Goal: Task Accomplishment & Management: Manage account settings

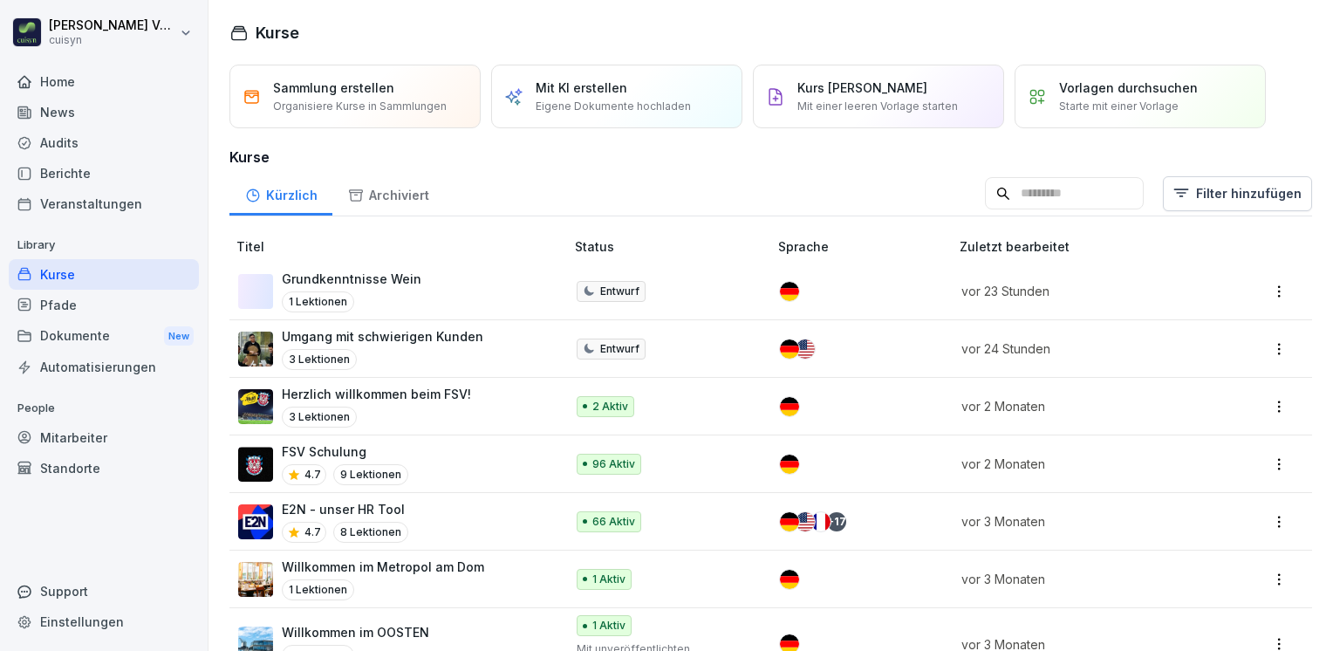
click at [1221, 595] on td at bounding box center [1266, 579] width 91 height 58
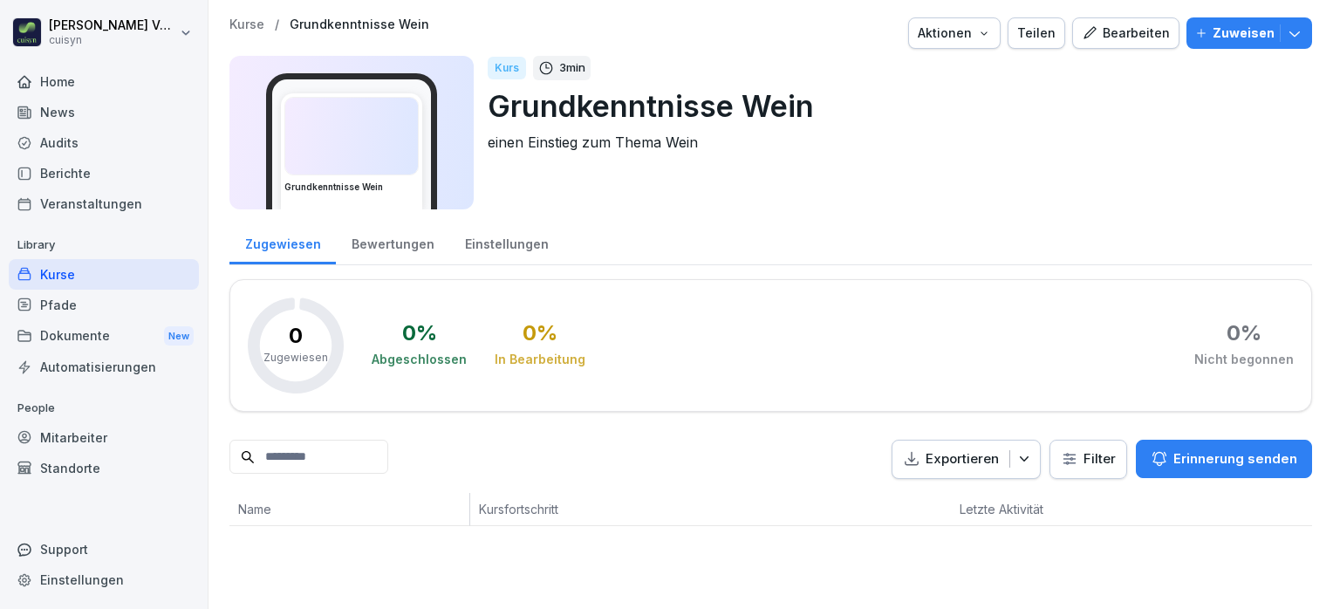
click at [120, 281] on div "Kurse" at bounding box center [104, 274] width 190 height 31
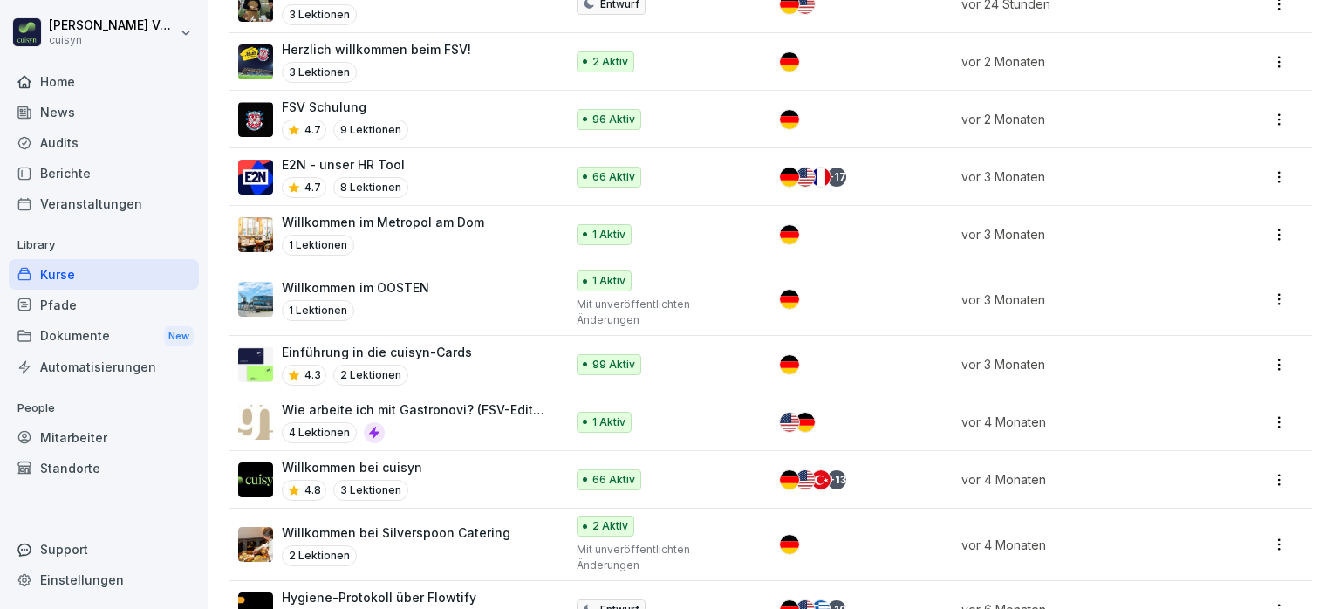
scroll to position [331, 0]
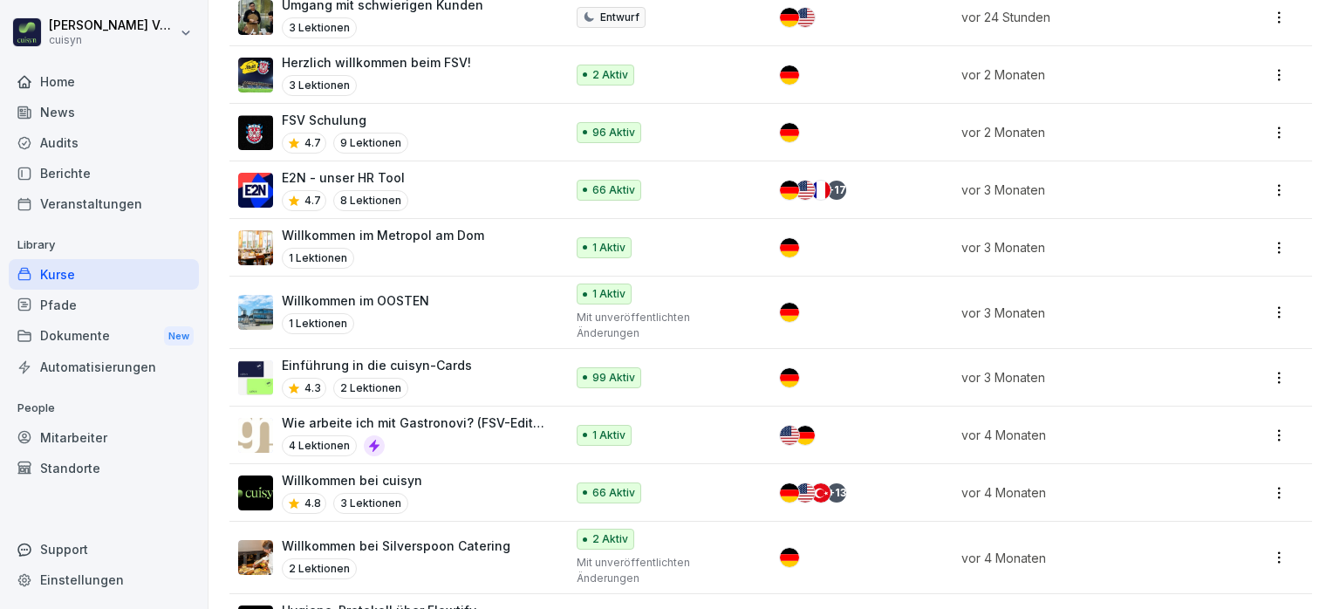
click at [442, 226] on p "Willkommen im Metropol am Dom" at bounding box center [383, 235] width 202 height 18
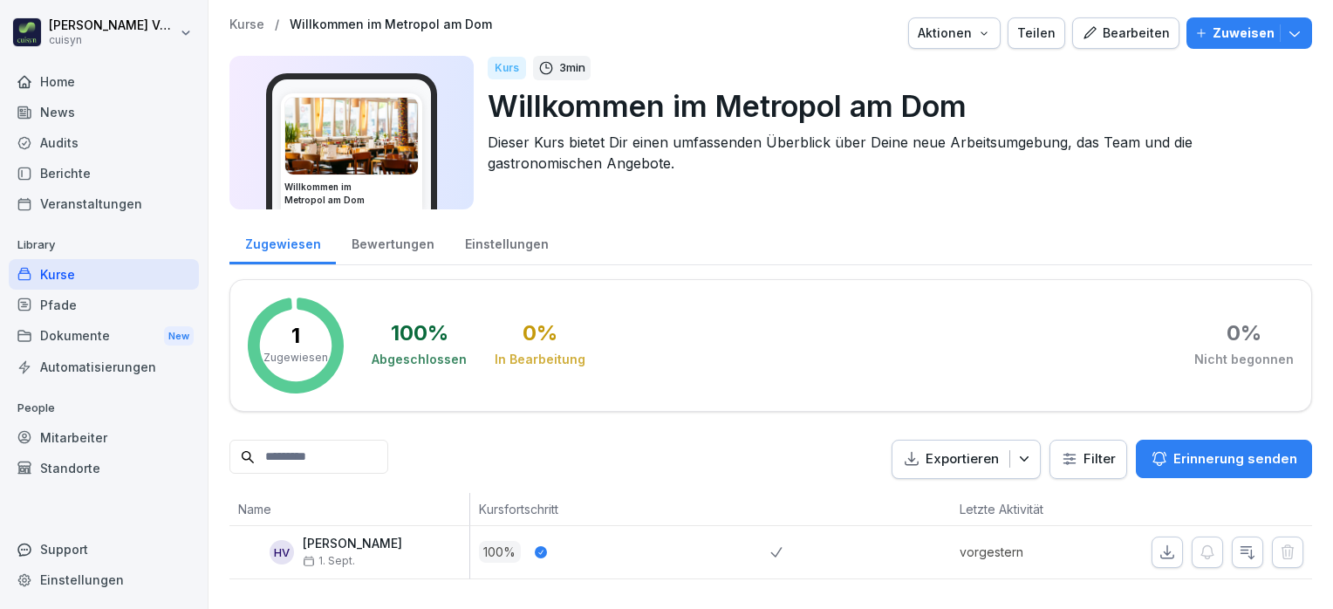
click at [1126, 36] on div "Bearbeiten" at bounding box center [1126, 33] width 88 height 19
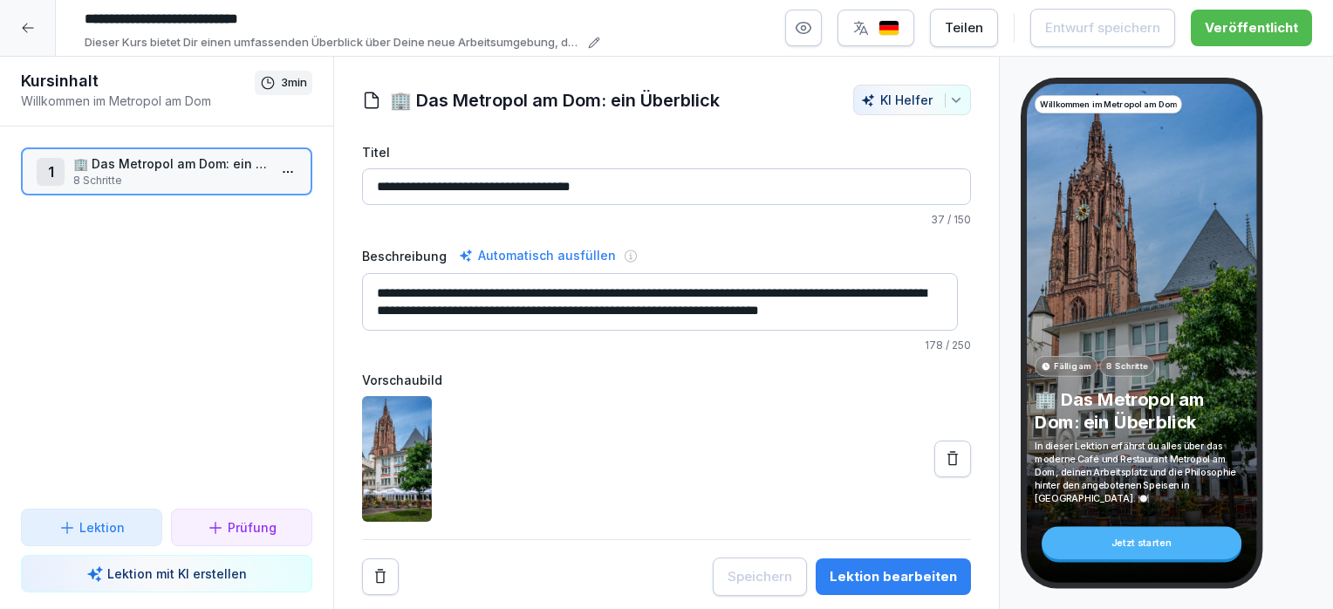
click at [892, 28] on img "button" at bounding box center [888, 28] width 21 height 17
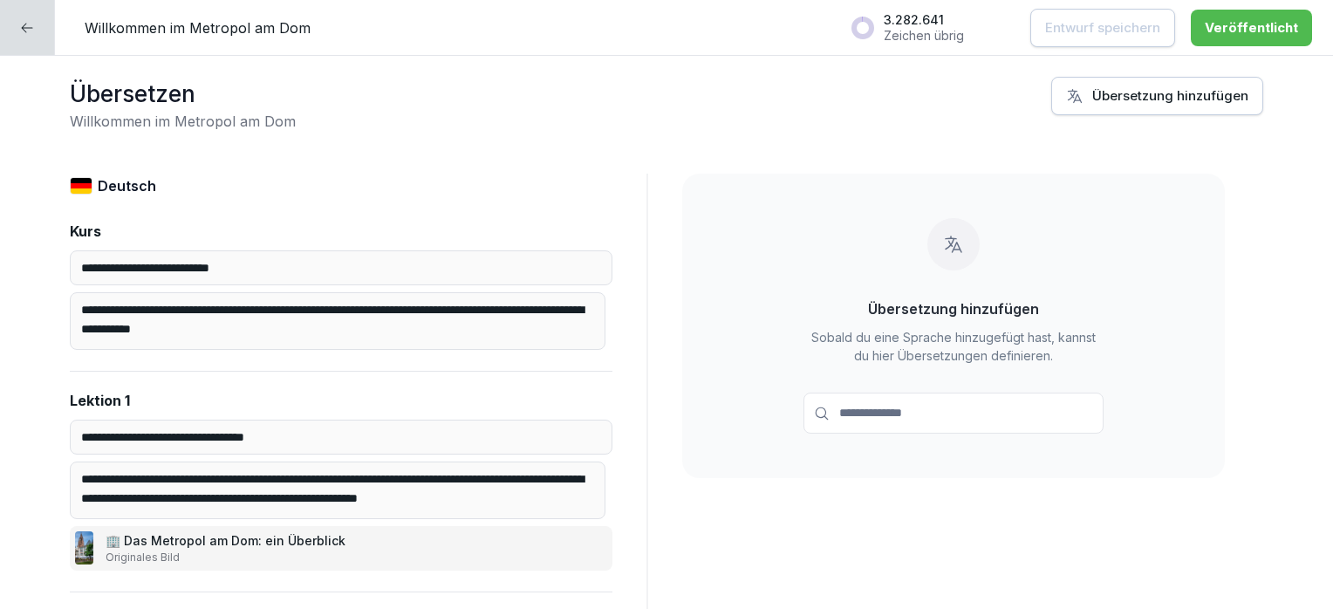
click at [906, 415] on input at bounding box center [953, 413] width 300 height 41
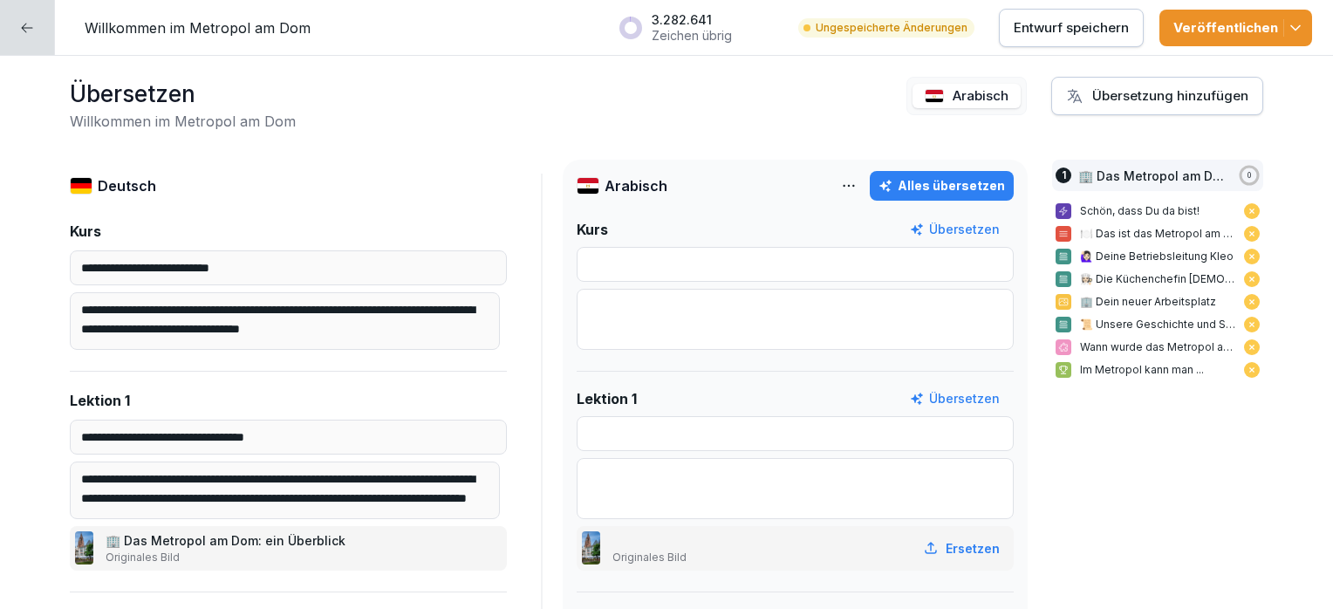
click at [898, 329] on textarea at bounding box center [795, 319] width 437 height 61
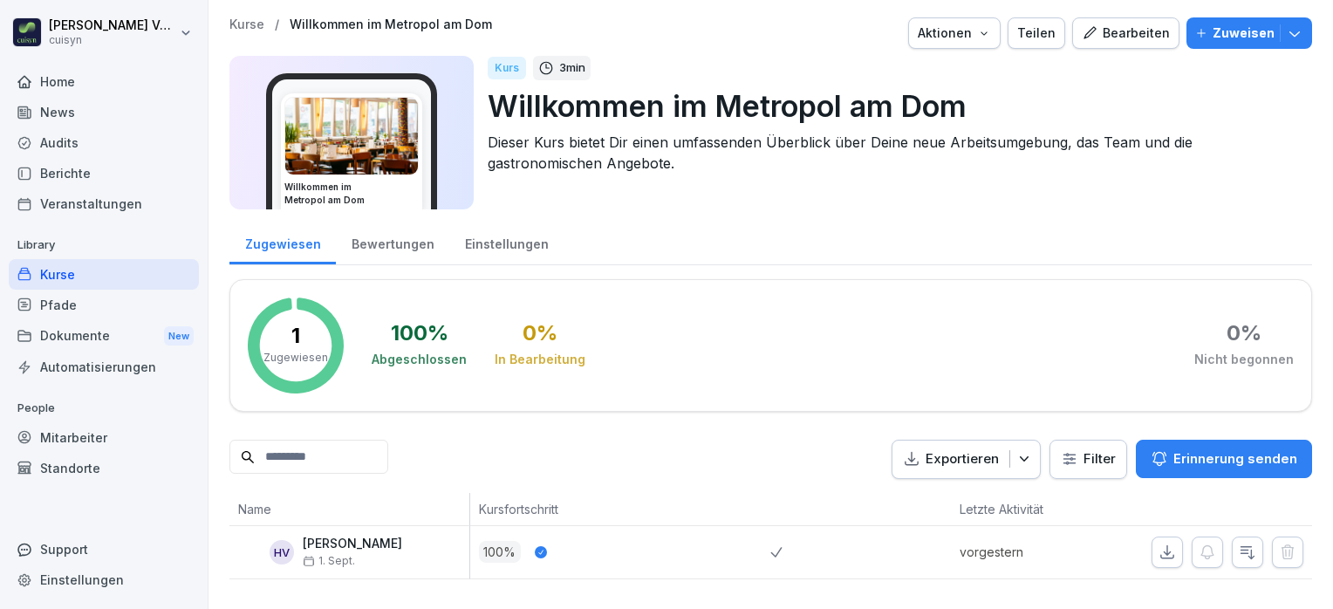
click at [63, 277] on div "Kurse" at bounding box center [104, 274] width 190 height 31
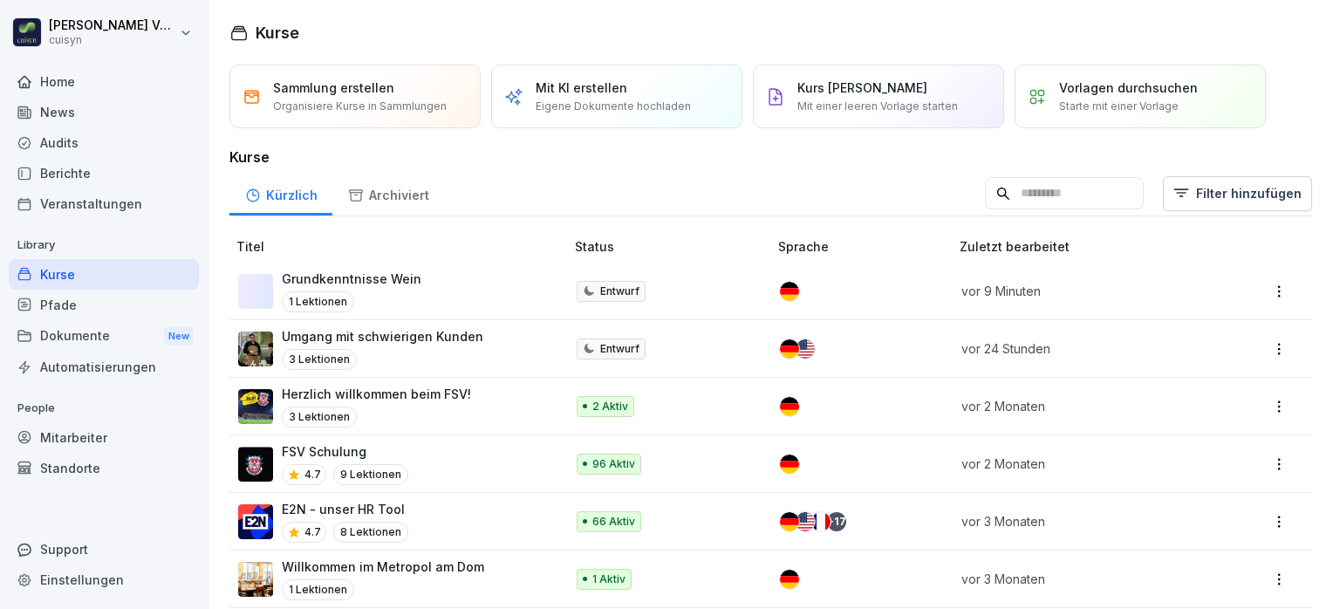
click at [417, 274] on div "Grundkenntnisse Wein 1 Lektionen" at bounding box center [392, 291] width 309 height 43
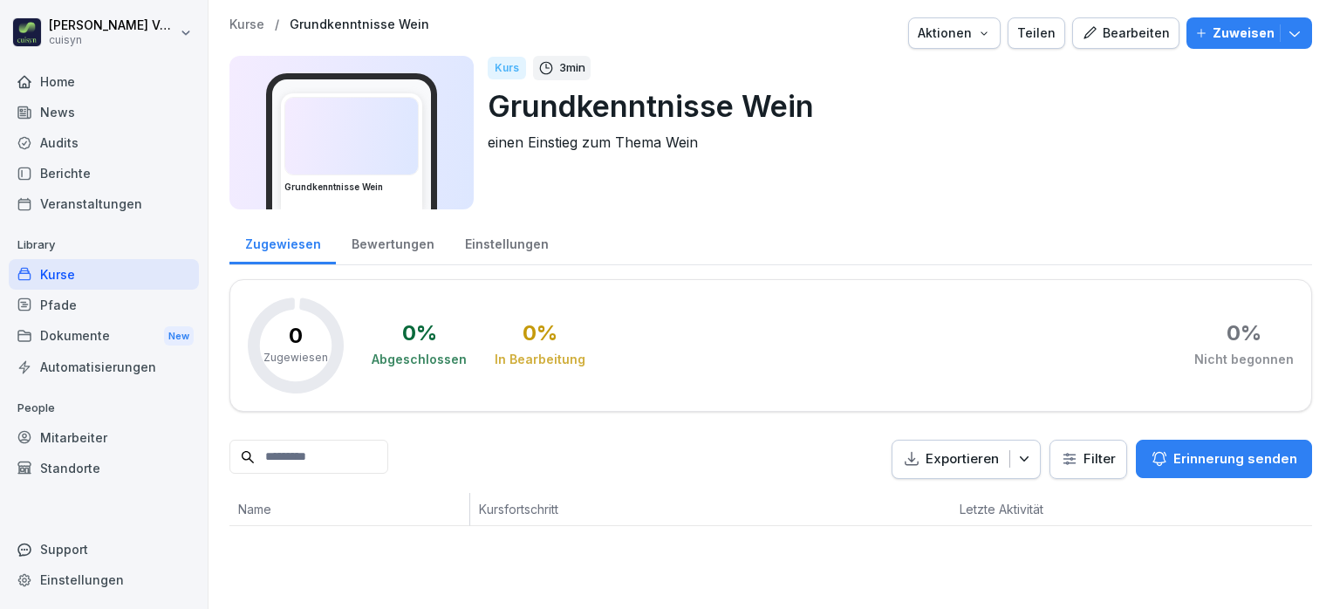
click at [1115, 38] on div "Bearbeiten" at bounding box center [1126, 33] width 88 height 19
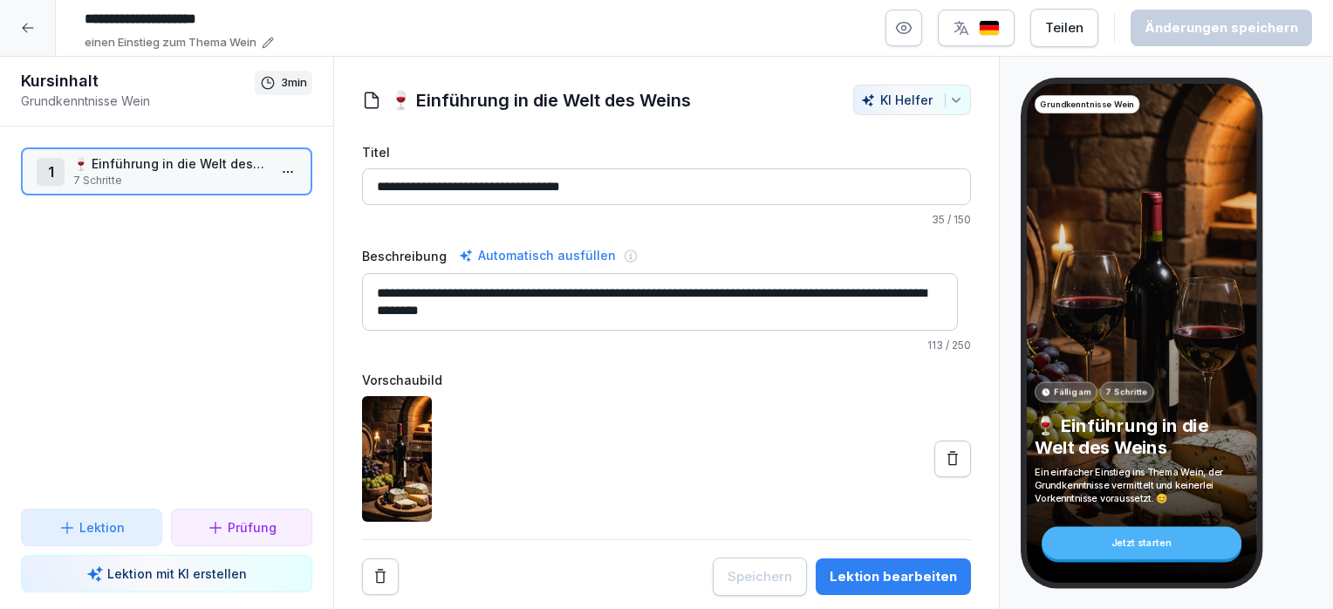
click at [110, 179] on p "7 Schritte" at bounding box center [170, 181] width 194 height 16
click at [235, 181] on p "7 Schritte" at bounding box center [170, 181] width 194 height 16
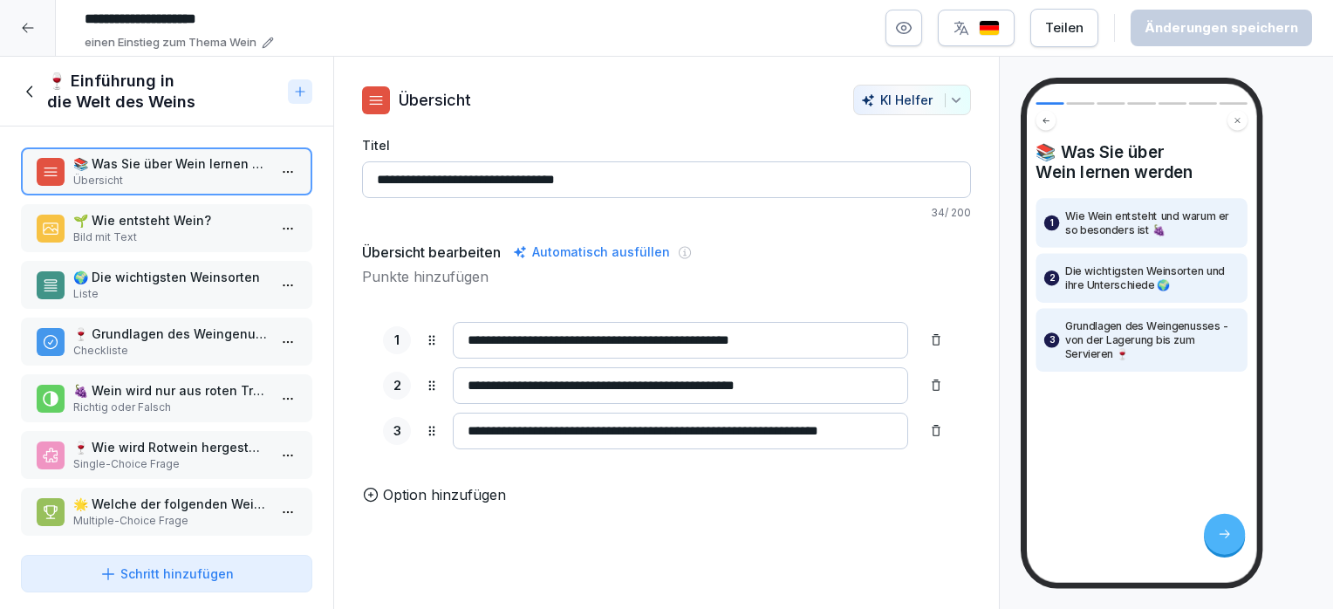
click at [31, 31] on icon at bounding box center [28, 28] width 14 height 14
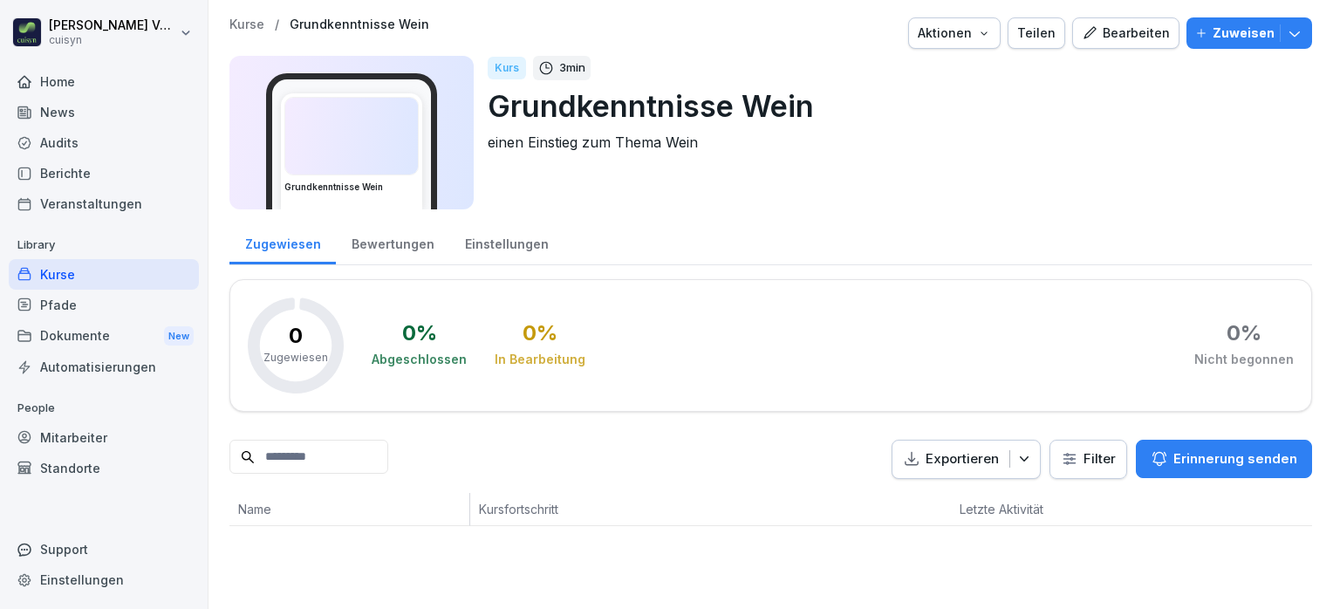
click at [1126, 35] on div "Bearbeiten" at bounding box center [1126, 33] width 88 height 19
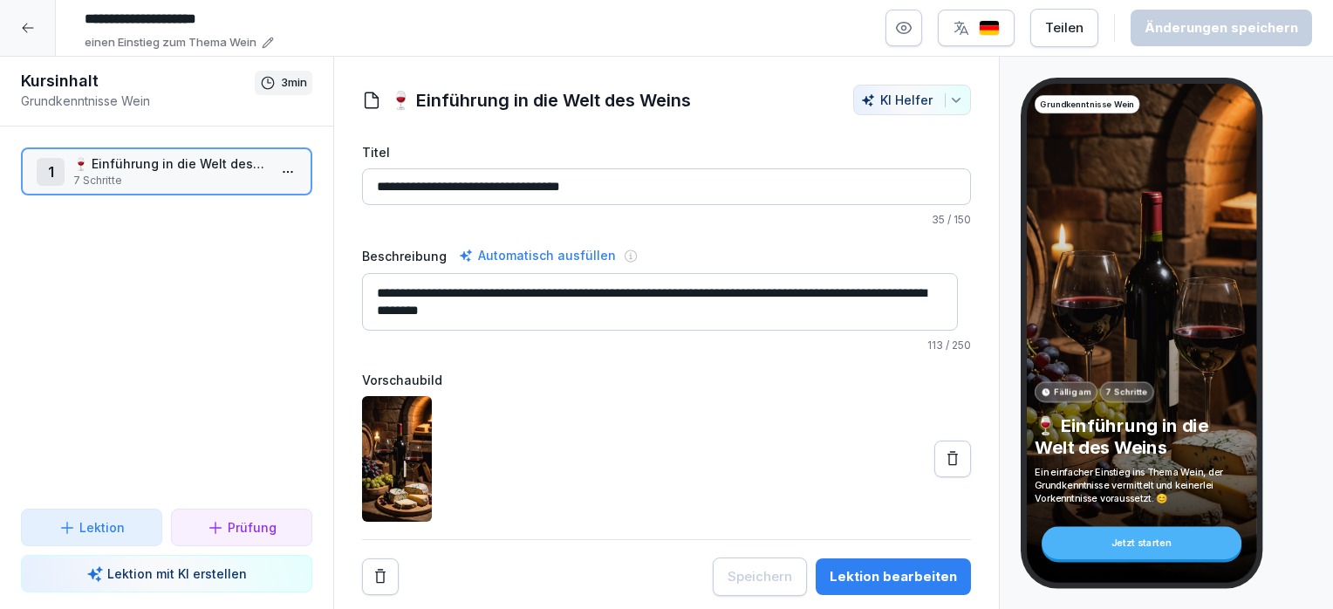
click at [105, 523] on p "Lektion" at bounding box center [101, 527] width 45 height 18
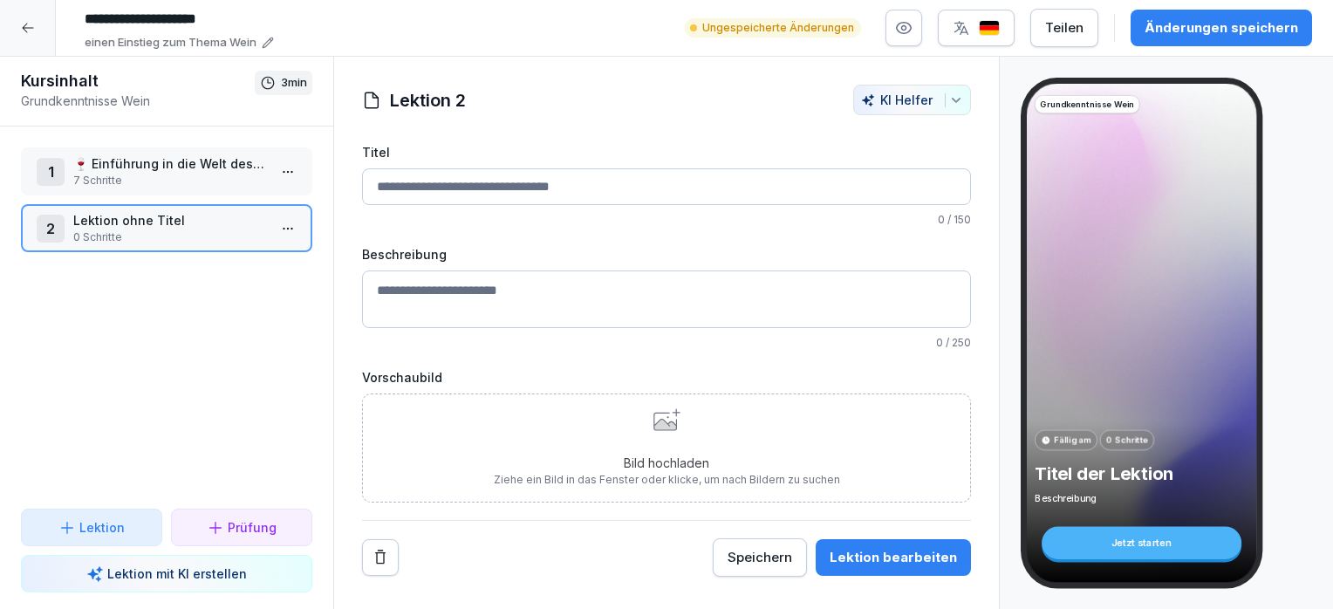
click at [275, 231] on html "**********" at bounding box center [666, 304] width 1333 height 609
click at [198, 161] on html "**********" at bounding box center [666, 304] width 1333 height 609
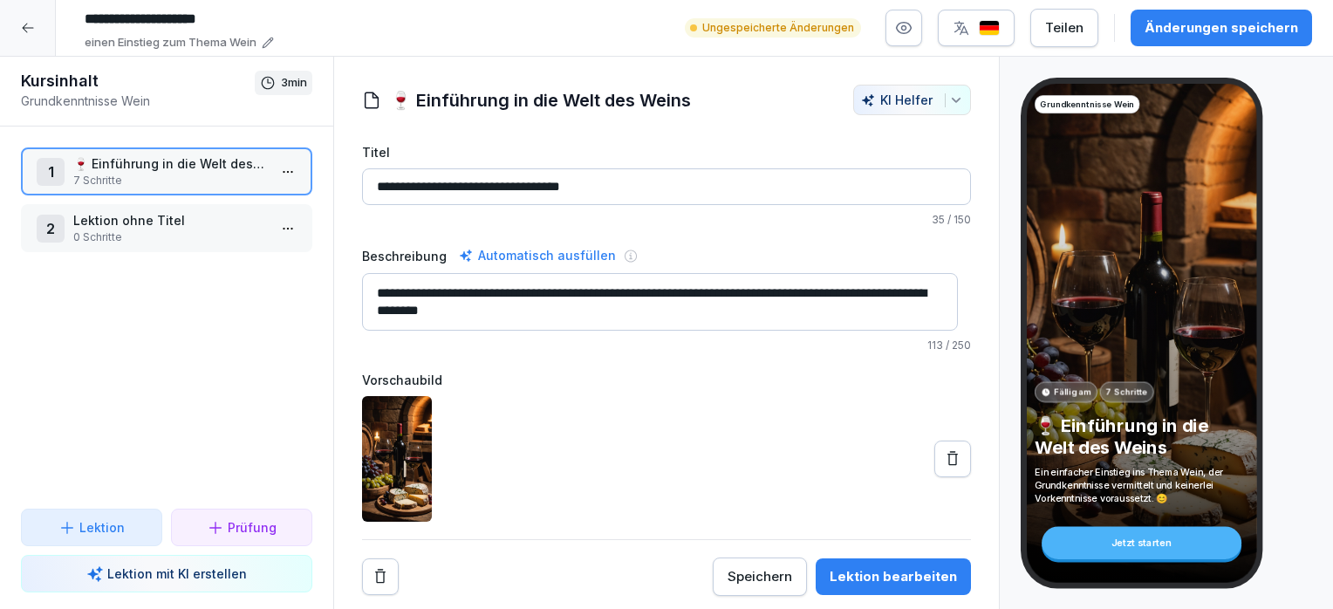
click at [223, 169] on p "🍷 Einführung in die Welt des Weins" at bounding box center [170, 163] width 194 height 18
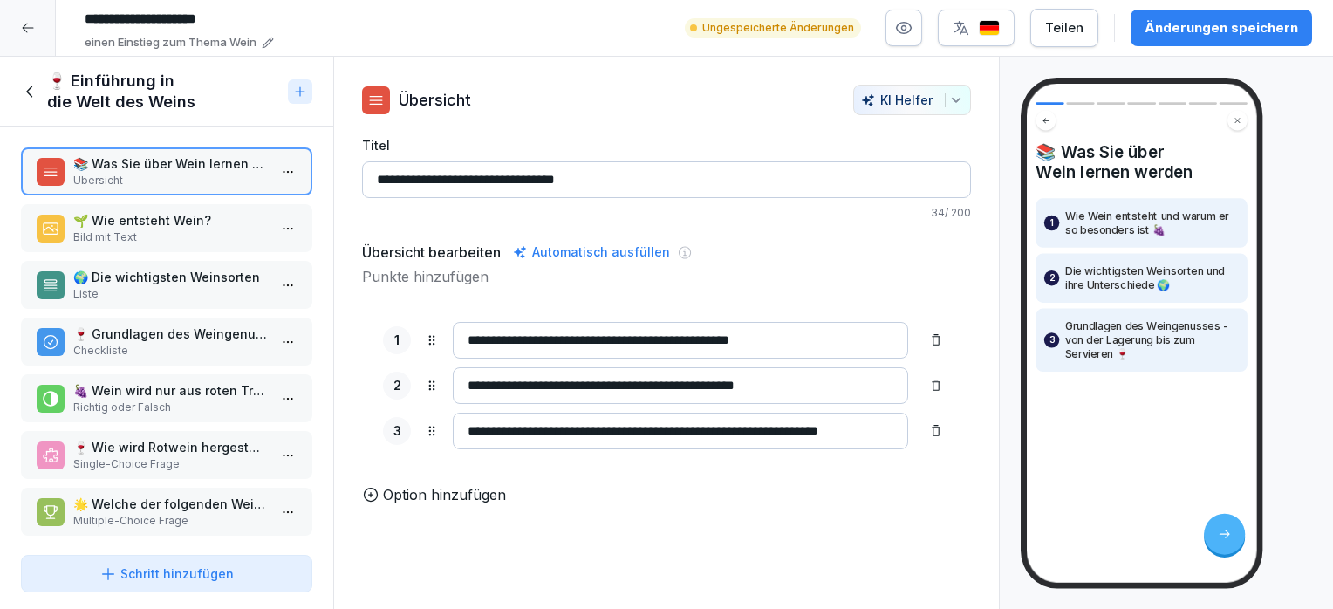
click at [212, 211] on p "🌱 Wie entsteht Wein?" at bounding box center [170, 220] width 194 height 18
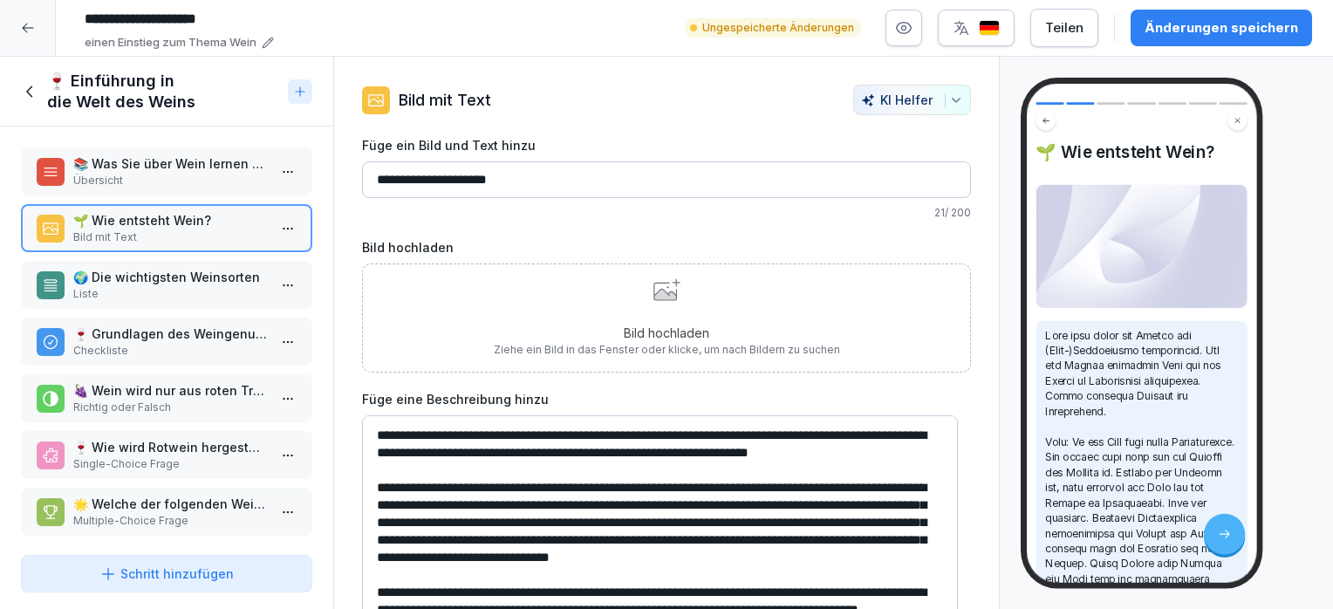
click at [33, 26] on icon at bounding box center [28, 28] width 14 height 14
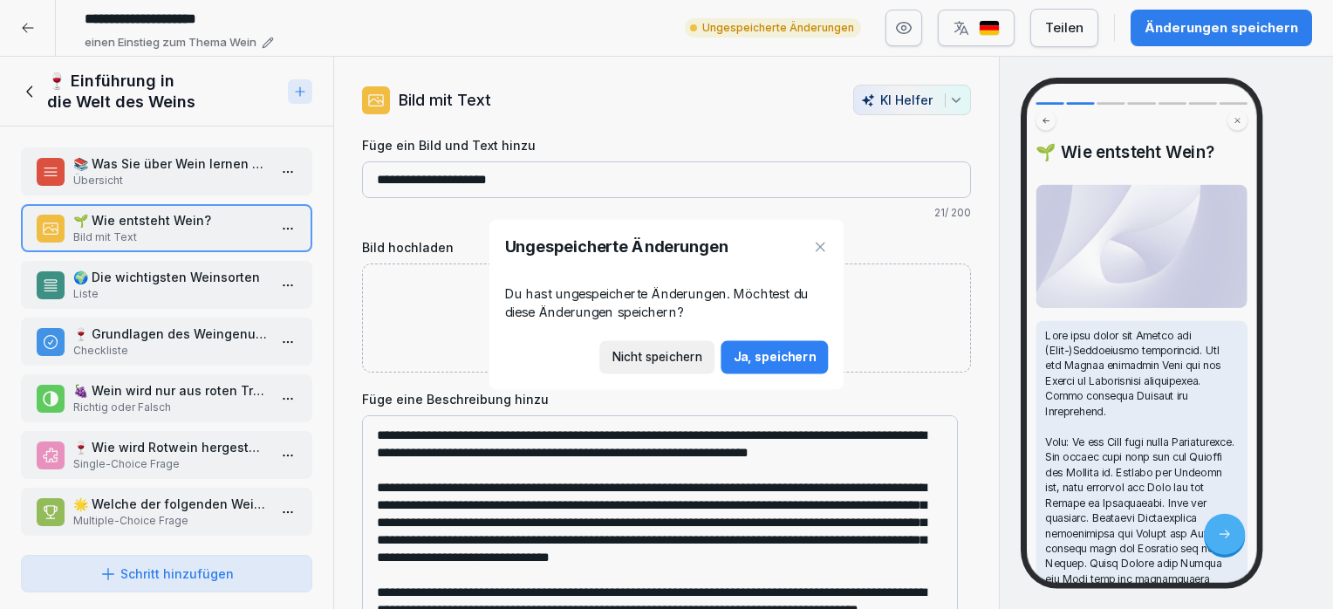
click at [33, 26] on div at bounding box center [666, 304] width 1333 height 609
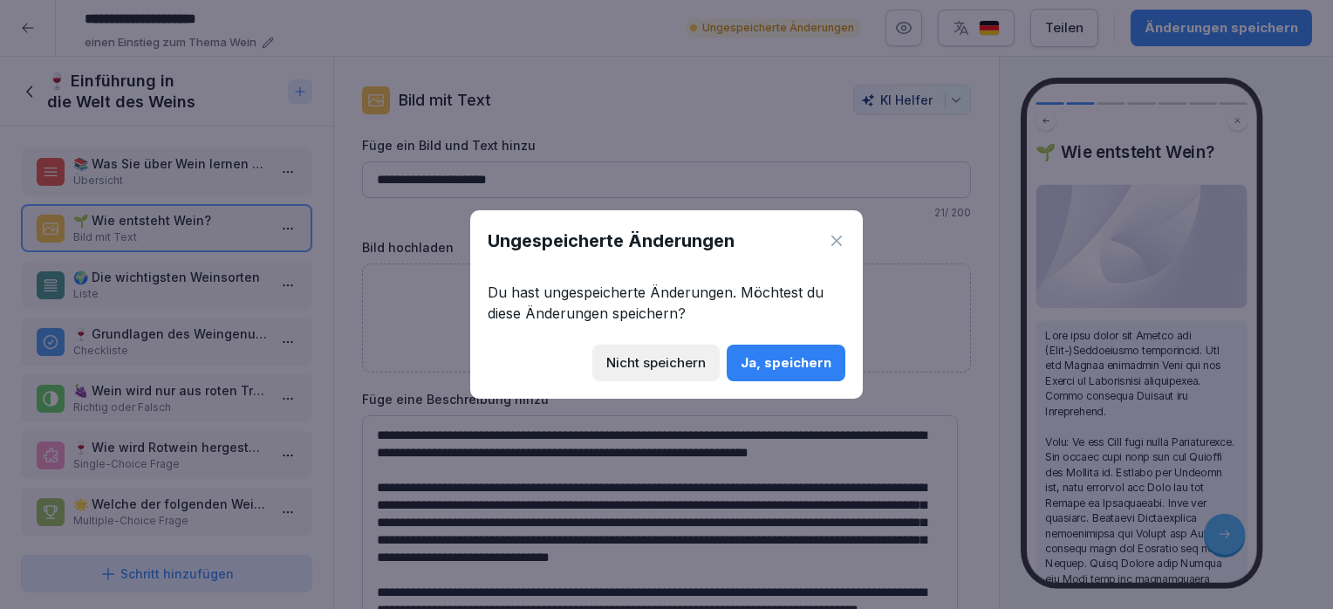
click at [700, 357] on div "Nicht speichern" at bounding box center [655, 362] width 99 height 19
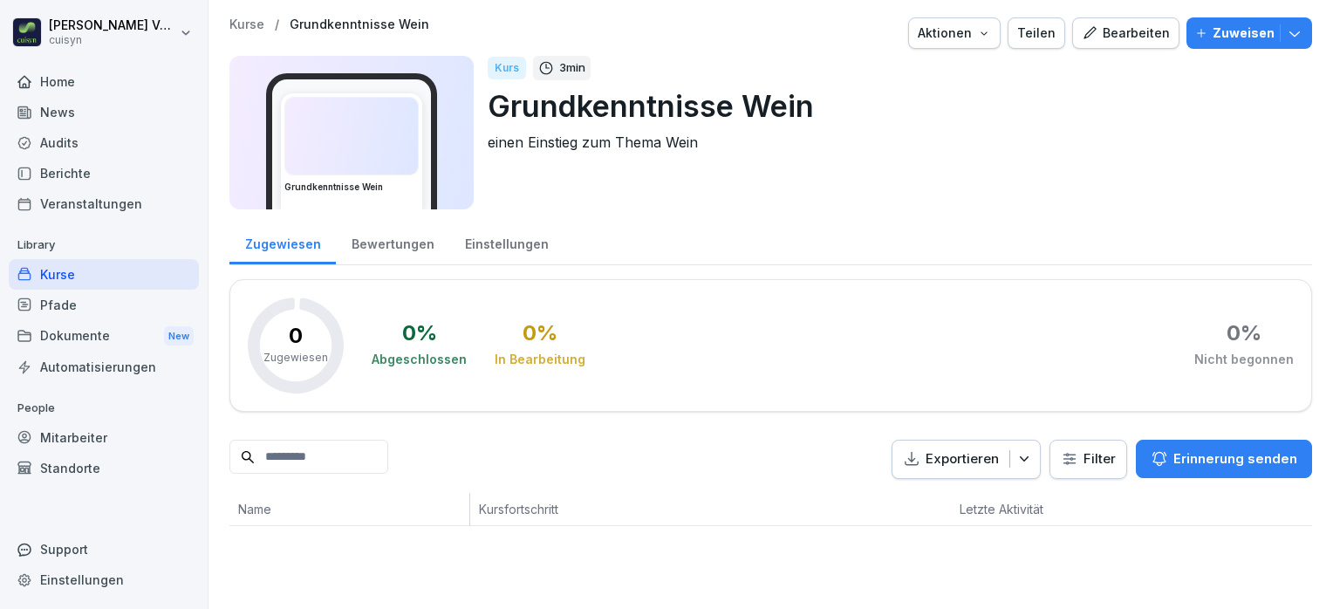
click at [72, 272] on div "Kurse" at bounding box center [104, 274] width 190 height 31
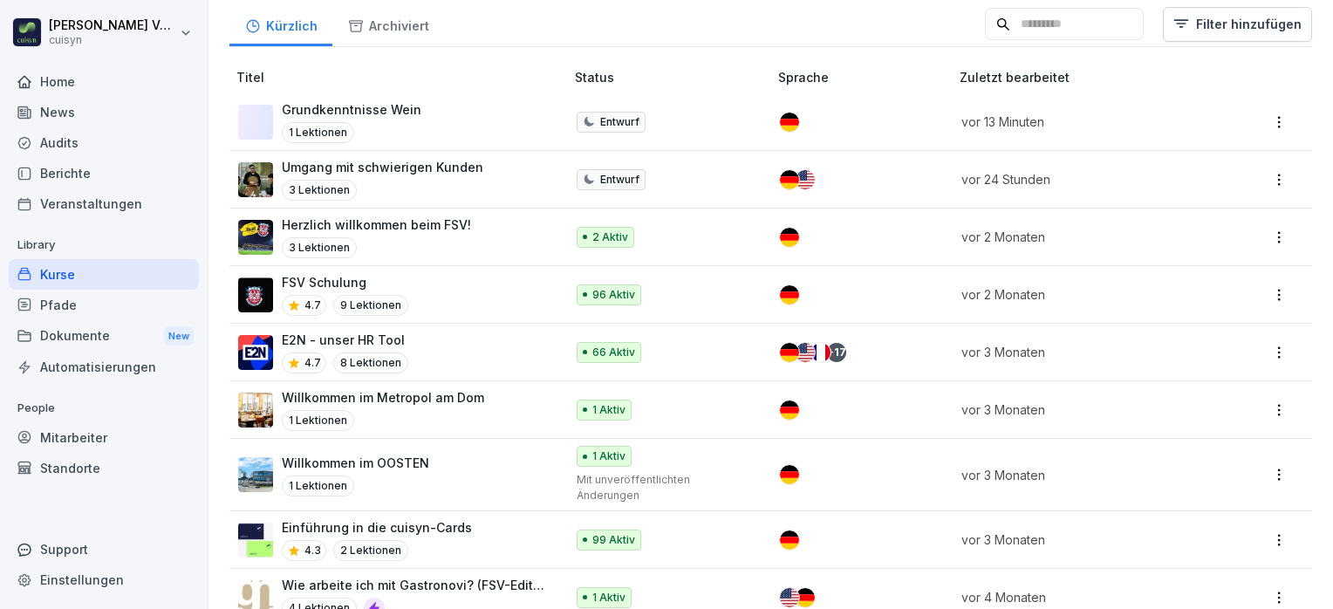
scroll to position [191, 0]
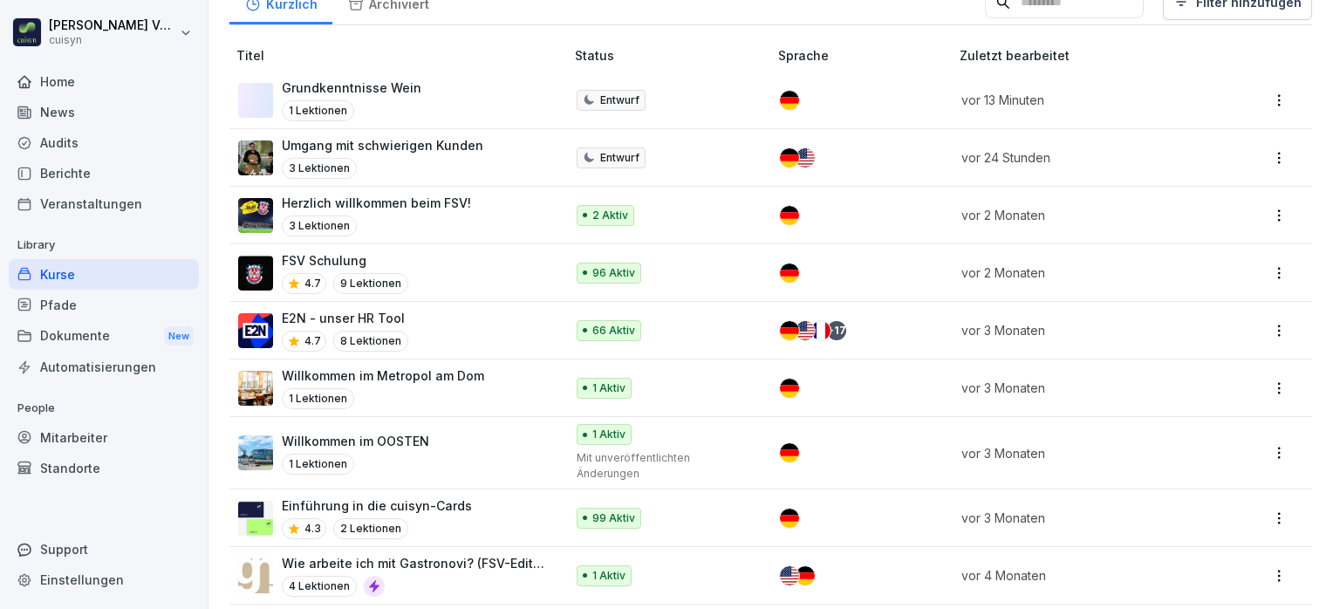
click at [457, 266] on div "FSV Schulung 4.7 9 Lektionen" at bounding box center [392, 272] width 309 height 43
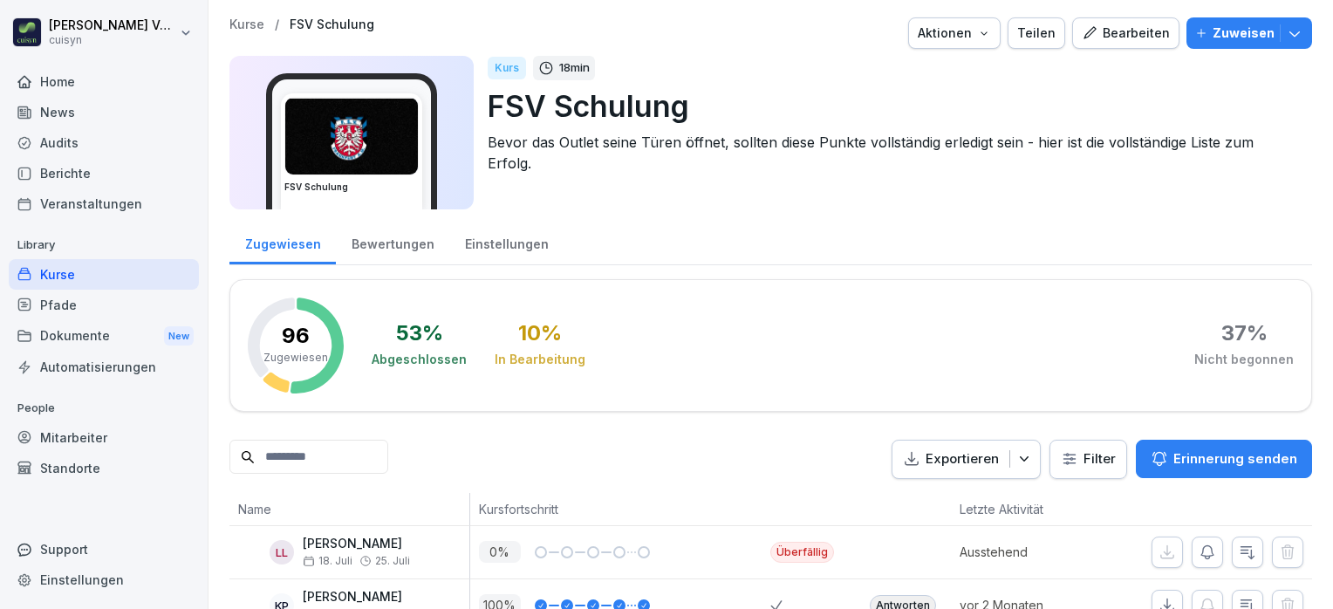
click at [1222, 32] on p "Zuweisen" at bounding box center [1244, 33] width 62 height 19
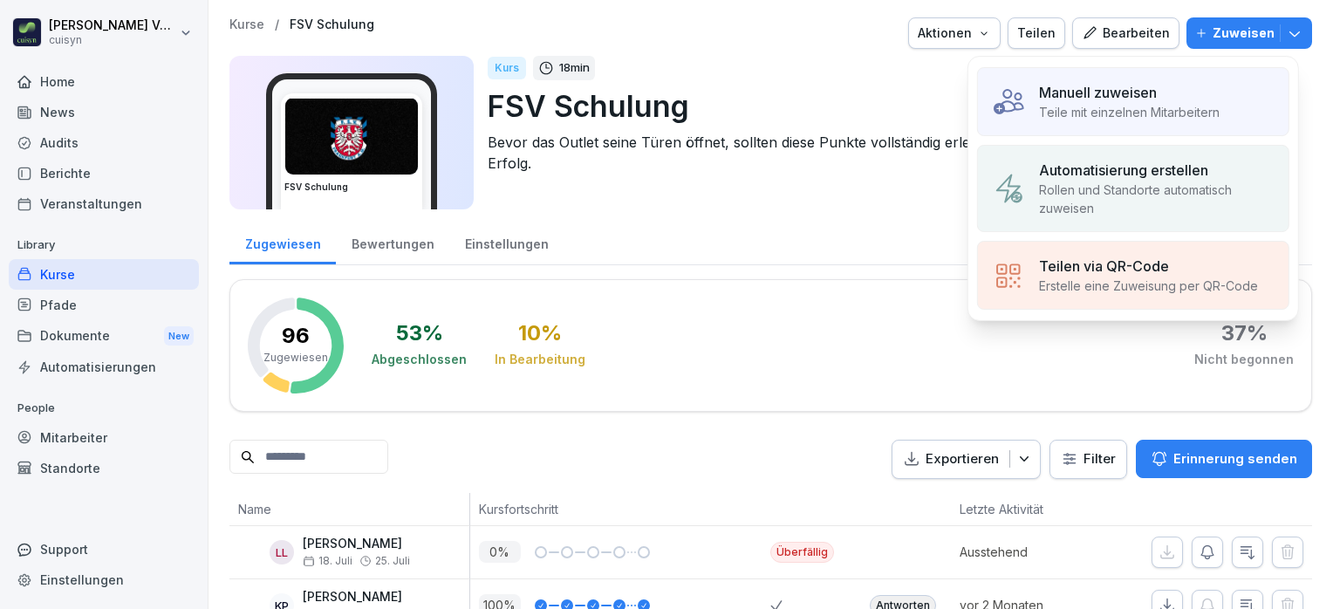
click at [1136, 173] on p "Automatisierung erstellen" at bounding box center [1123, 170] width 169 height 21
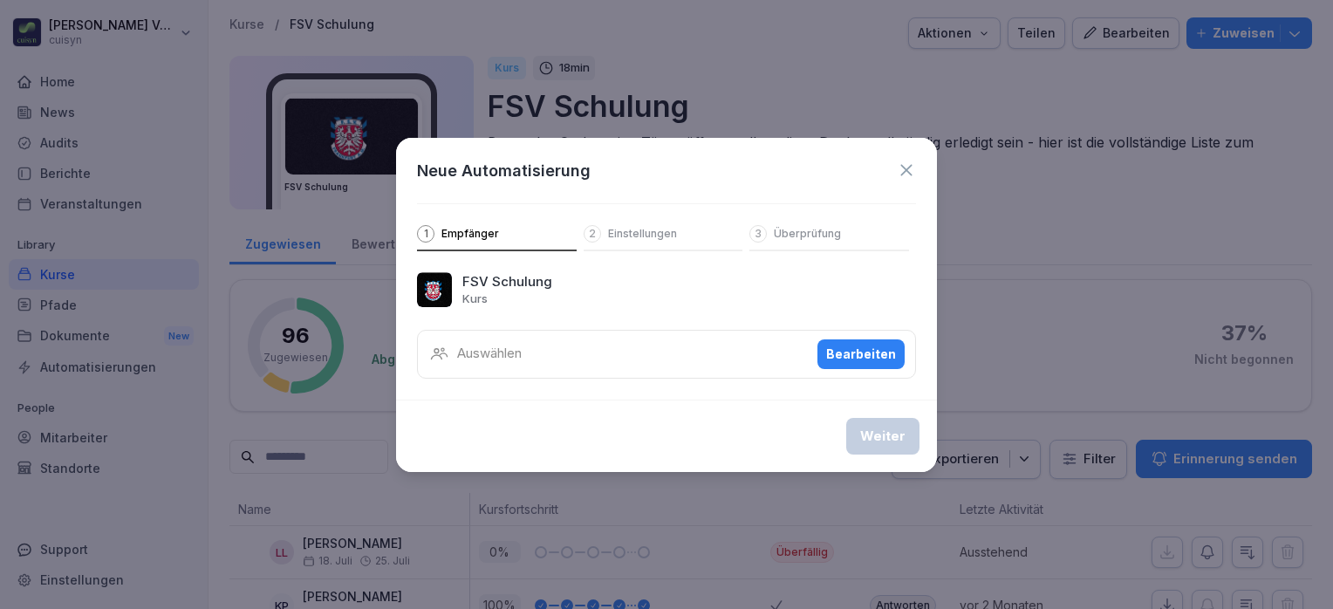
click at [516, 350] on p "Auswählen" at bounding box center [489, 354] width 65 height 20
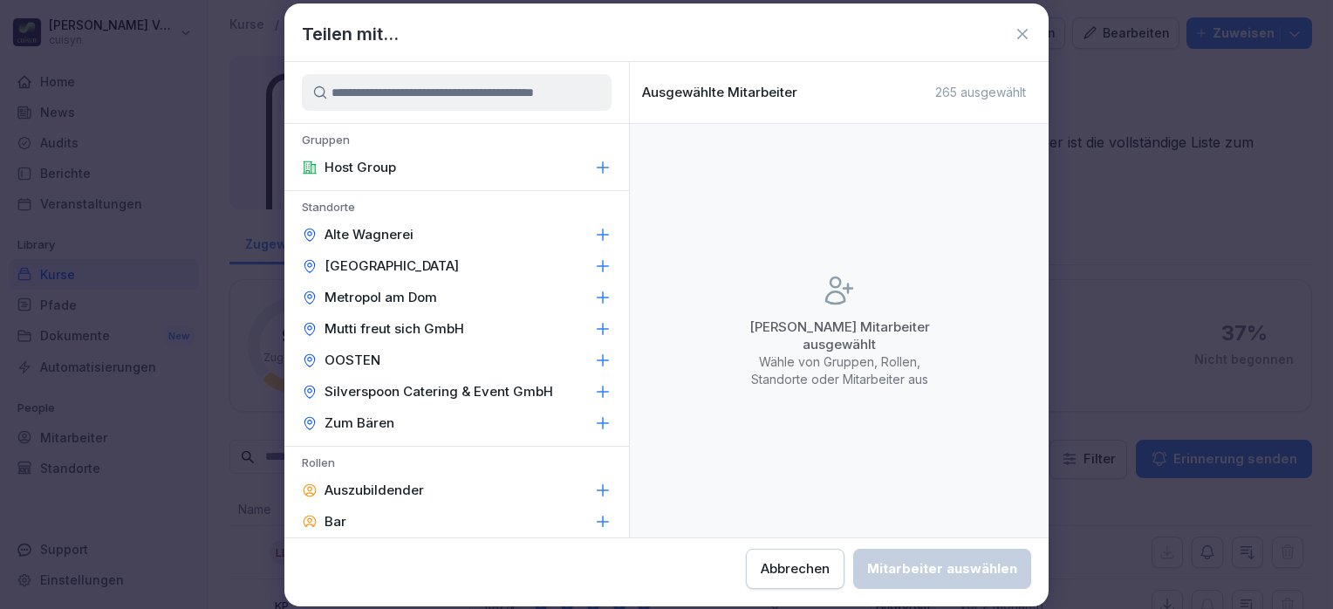
click at [1021, 33] on icon at bounding box center [1022, 33] width 17 height 17
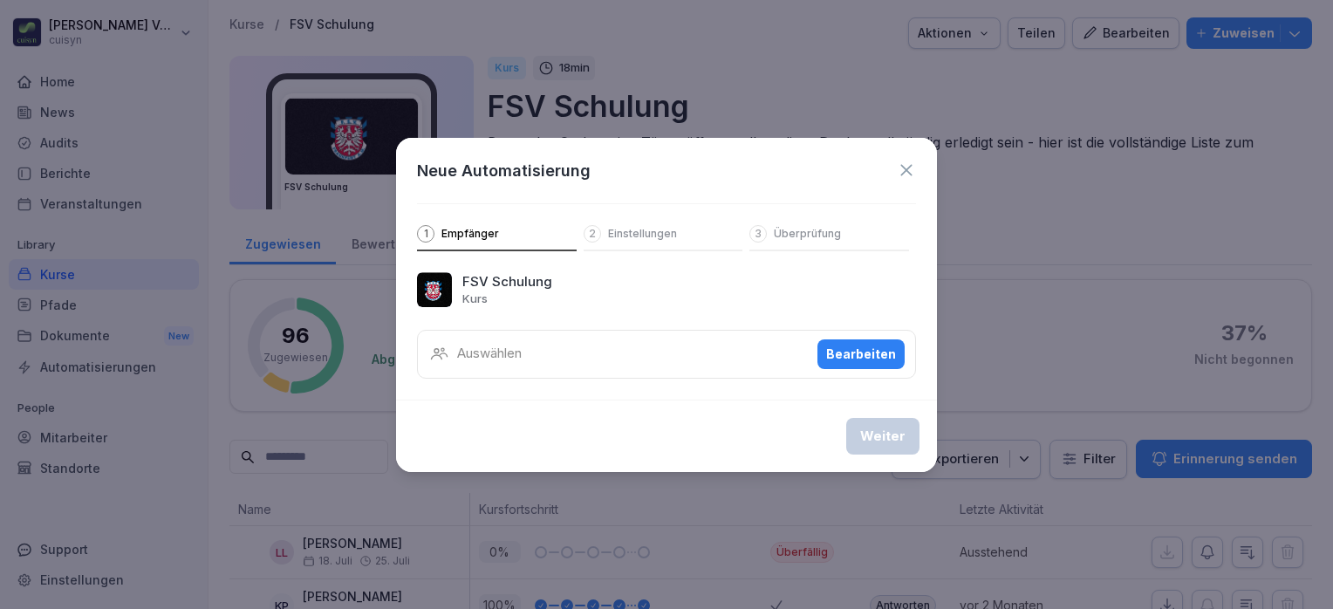
click at [855, 346] on div "Bearbeiten" at bounding box center [861, 354] width 70 height 19
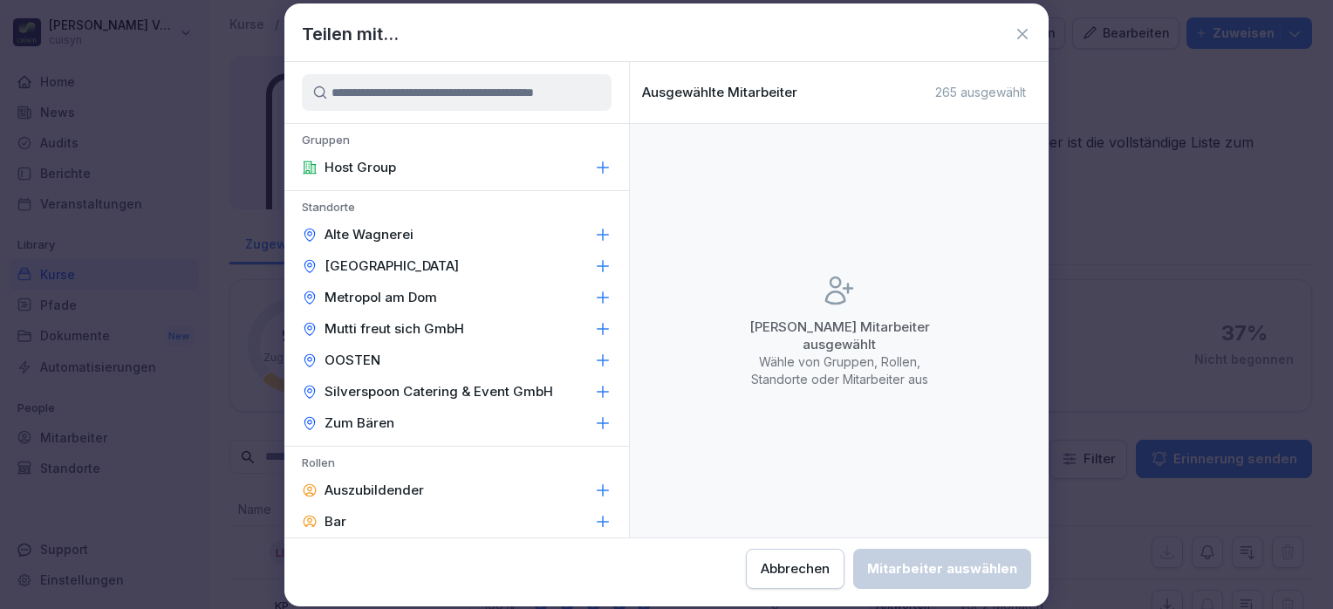
click at [383, 236] on p "Alte Wagnerei" at bounding box center [369, 234] width 89 height 17
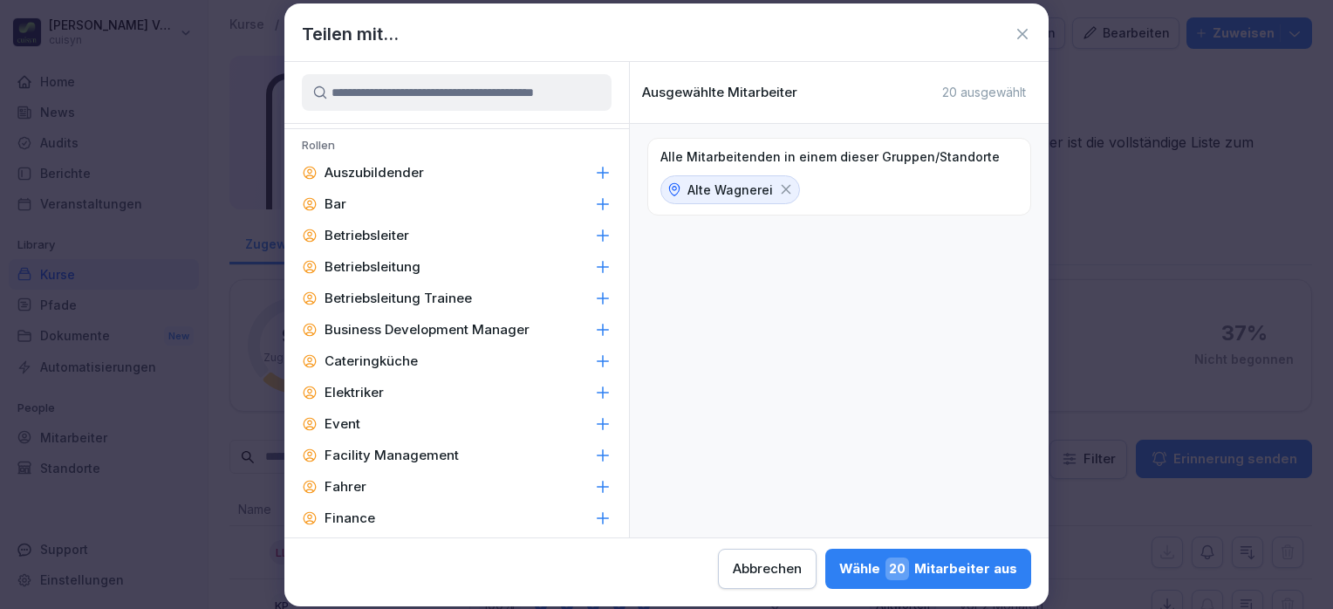
scroll to position [314, 0]
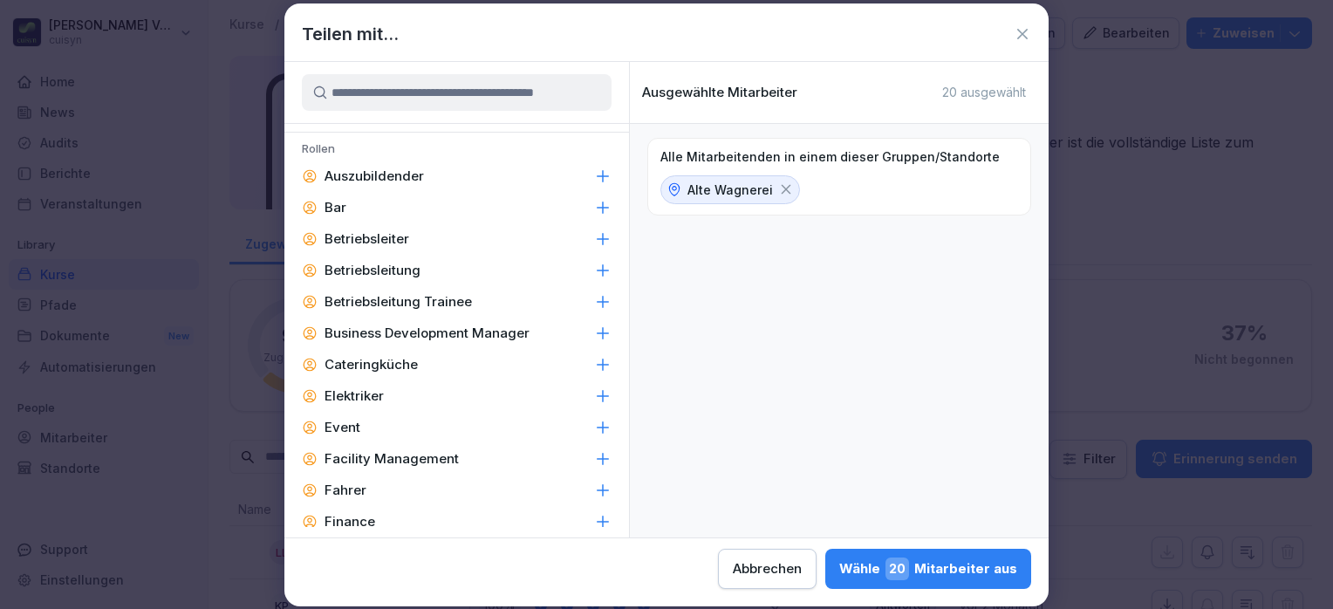
click at [363, 232] on p "Betriebsleiter" at bounding box center [367, 238] width 85 height 17
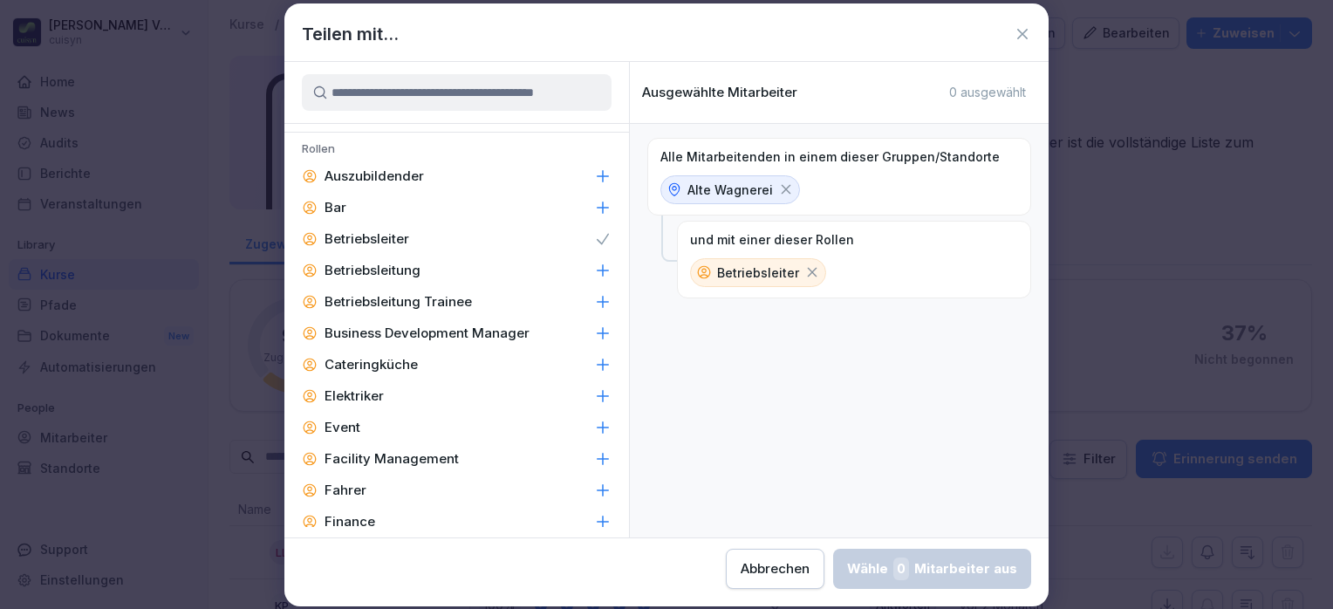
click at [808, 269] on icon at bounding box center [812, 272] width 16 height 16
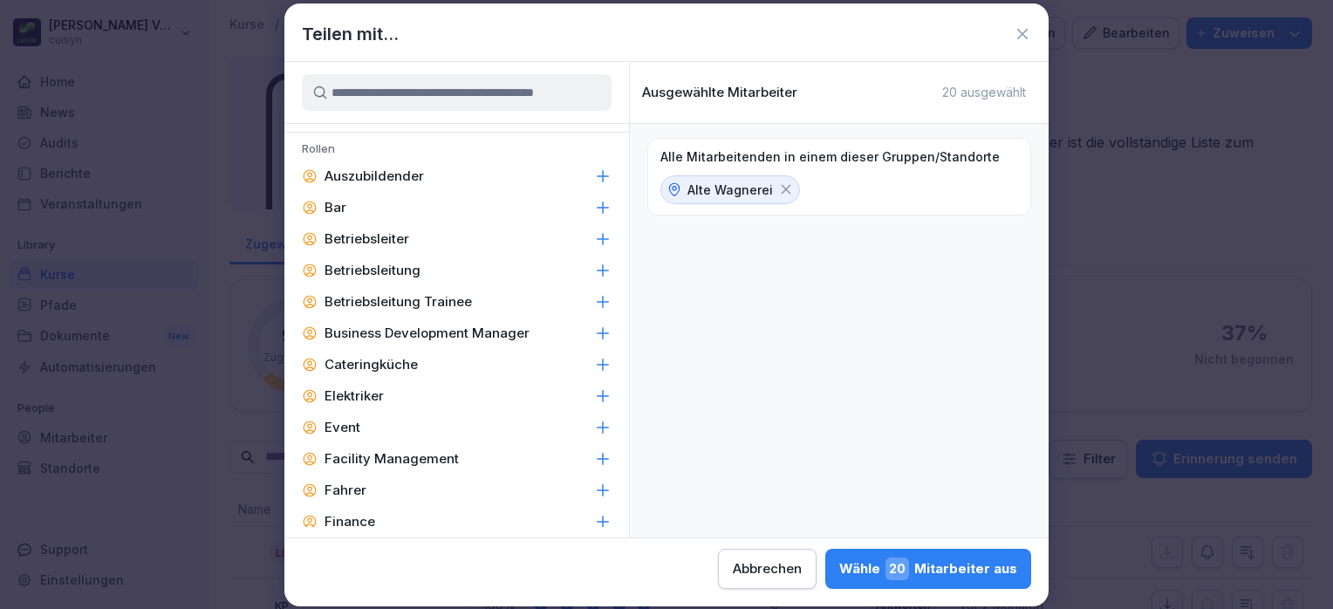
click at [778, 196] on icon at bounding box center [786, 189] width 16 height 16
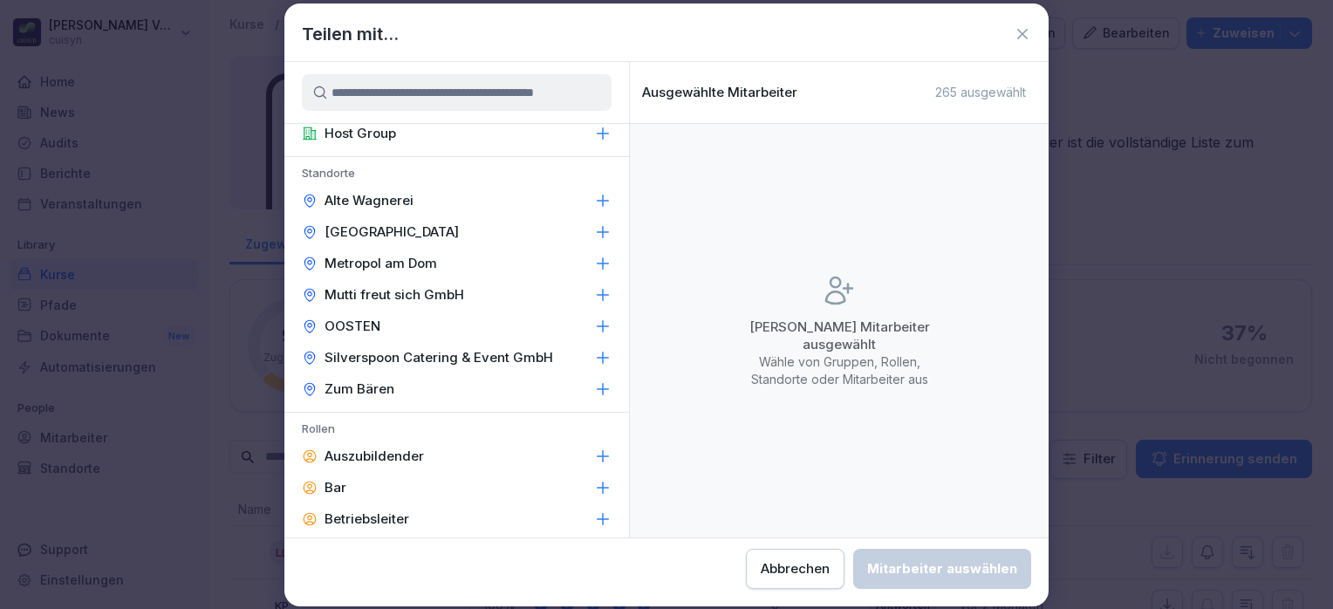
scroll to position [10, 0]
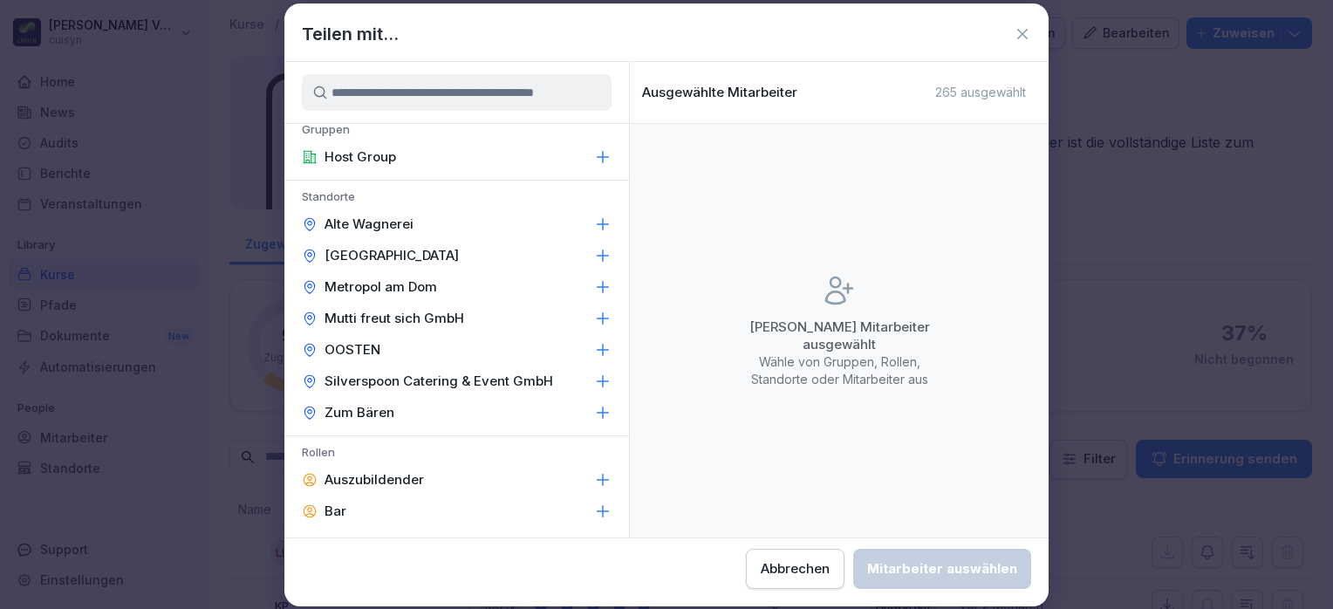
click at [400, 314] on p "Mutti freut sich GmbH" at bounding box center [395, 318] width 140 height 17
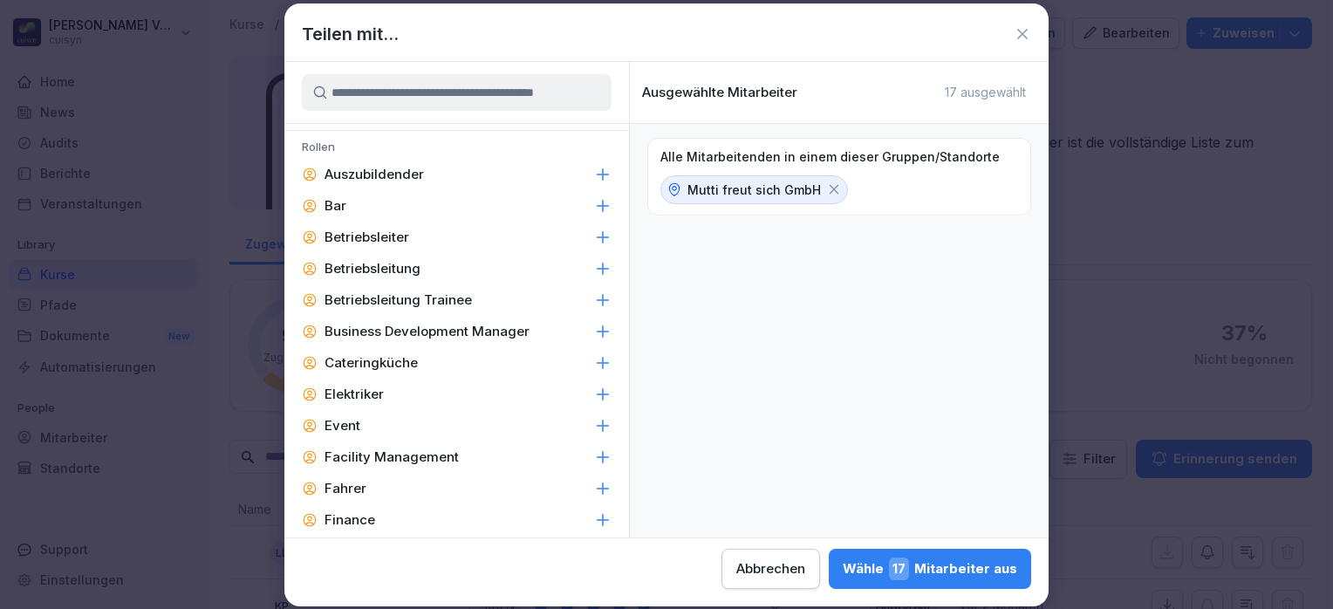
scroll to position [306, 0]
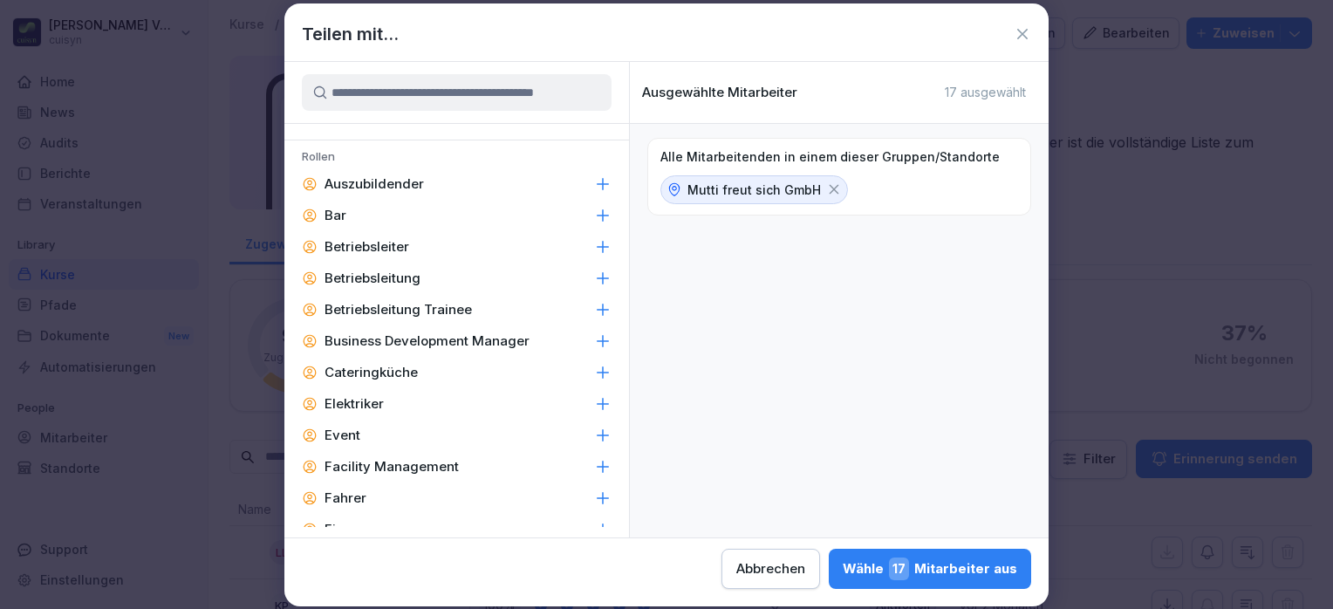
click at [394, 279] on p "Betriebsleitung" at bounding box center [373, 278] width 96 height 17
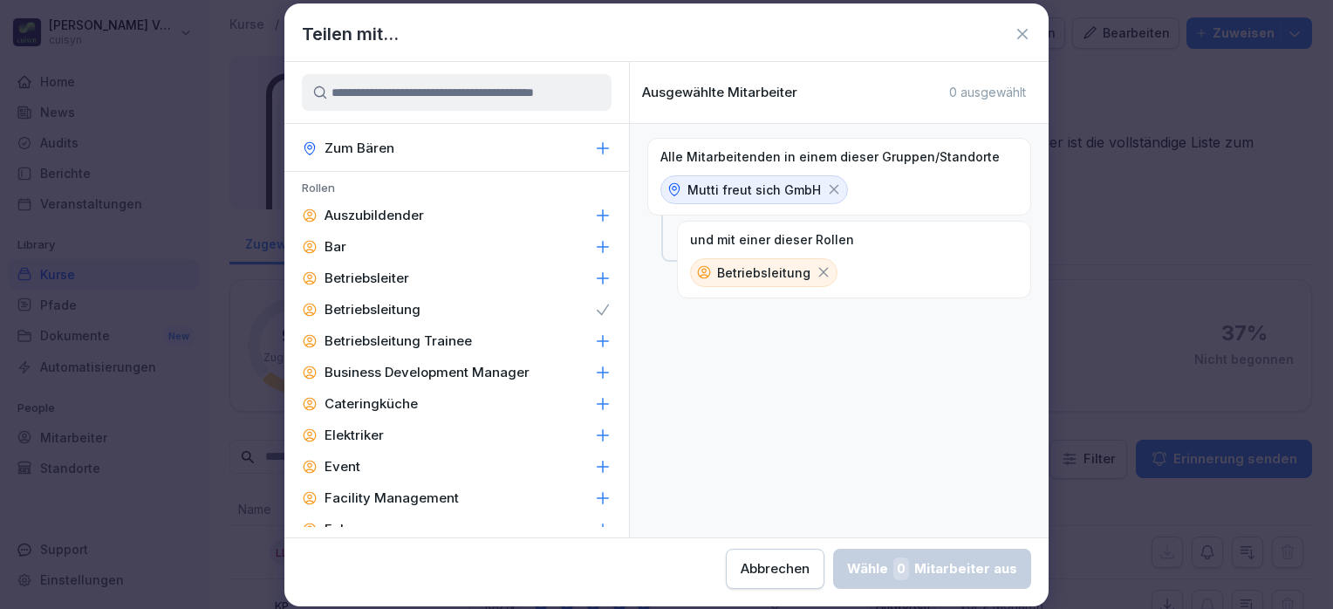
scroll to position [274, 0]
click at [375, 214] on p "Auszubildender" at bounding box center [374, 216] width 99 height 17
click at [398, 302] on p "Betriebsleitung" at bounding box center [373, 310] width 96 height 17
click at [413, 336] on p "Betriebsleitung Trainee" at bounding box center [398, 341] width 147 height 17
click at [870, 309] on icon at bounding box center [875, 310] width 10 height 10
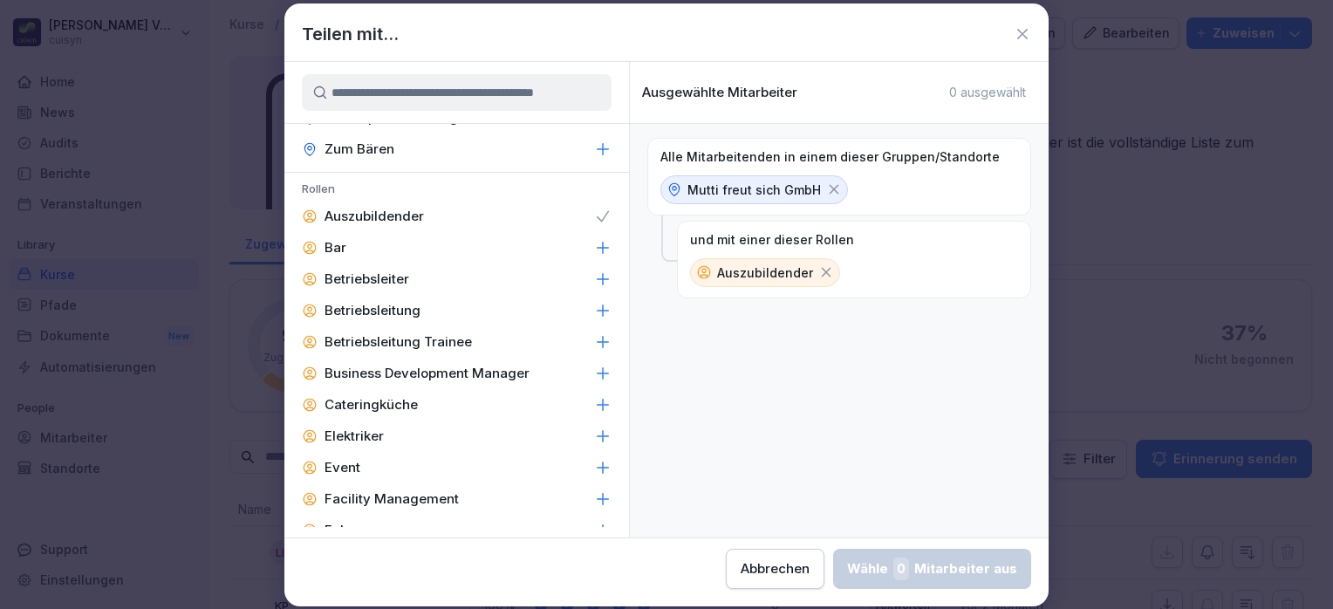
click at [818, 265] on icon at bounding box center [826, 272] width 16 height 16
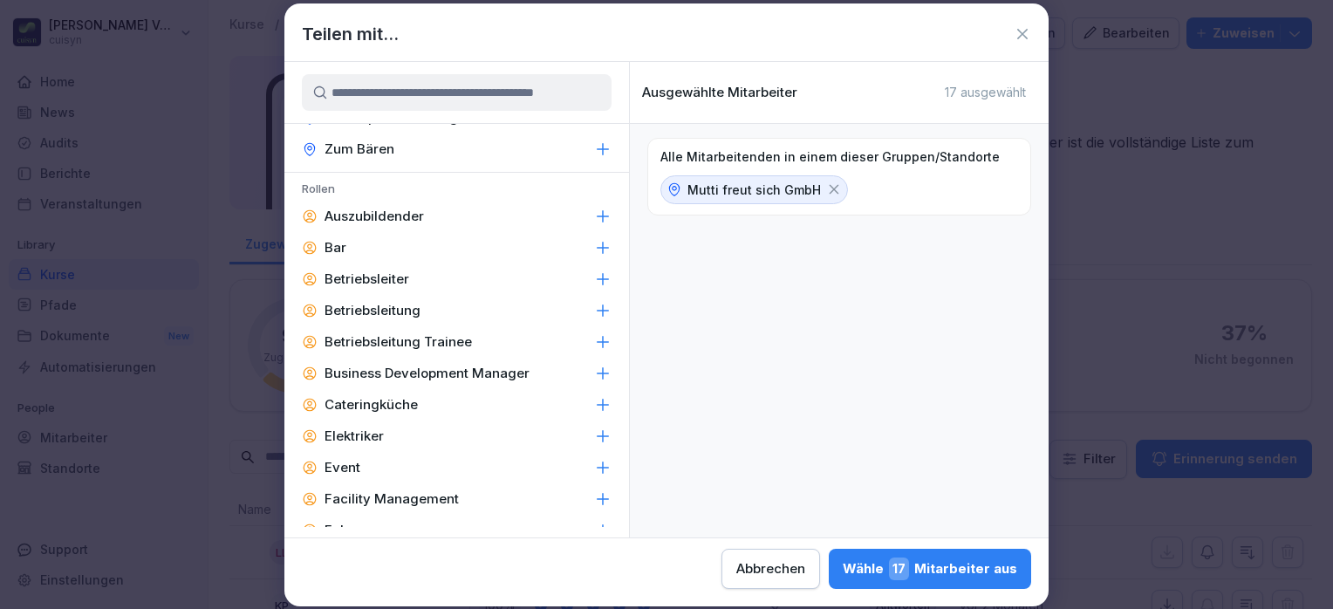
click at [830, 185] on icon at bounding box center [835, 190] width 10 height 10
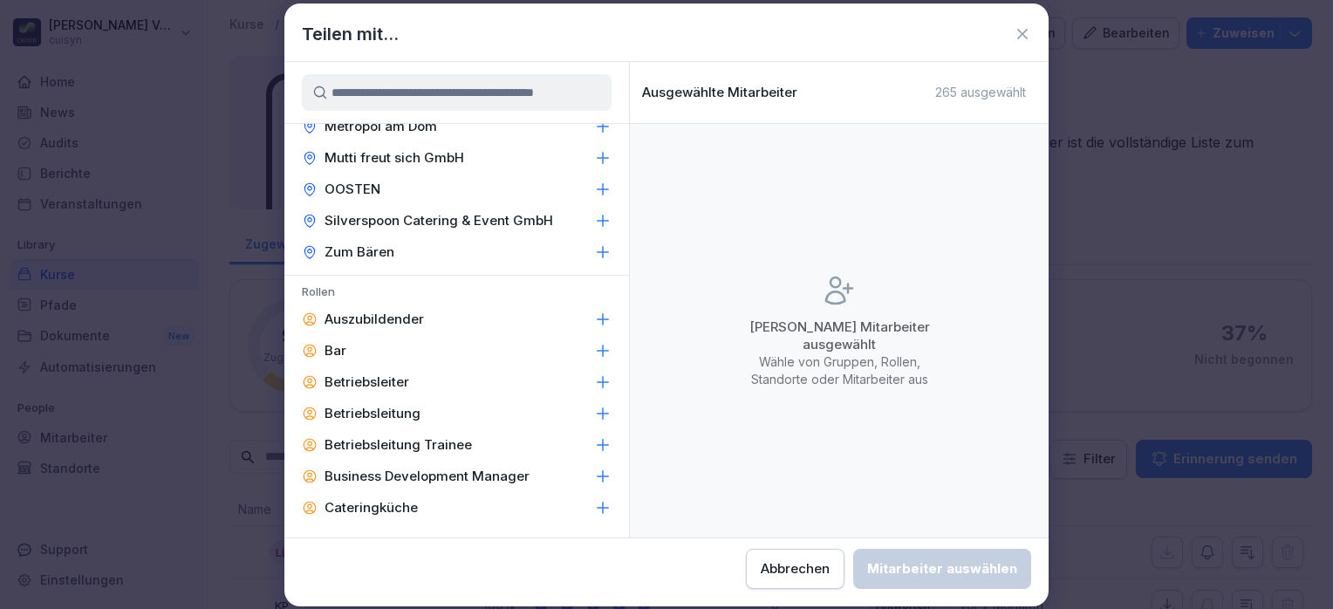
scroll to position [135, 0]
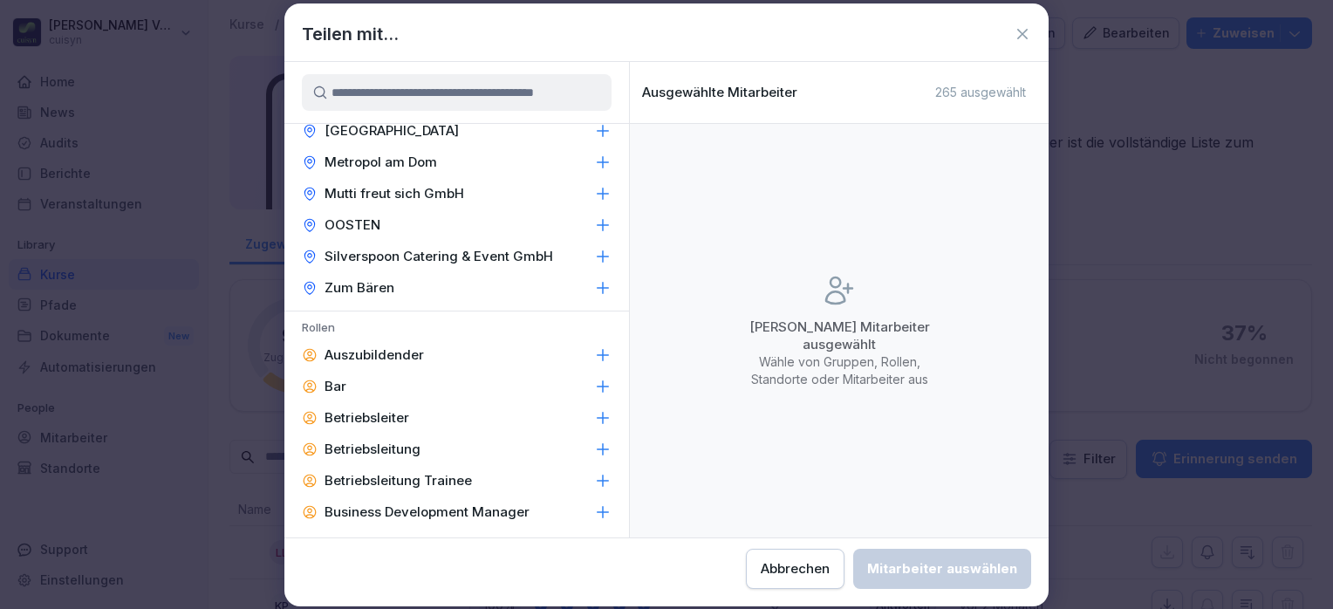
click at [365, 286] on p "Zum Bären" at bounding box center [360, 287] width 70 height 17
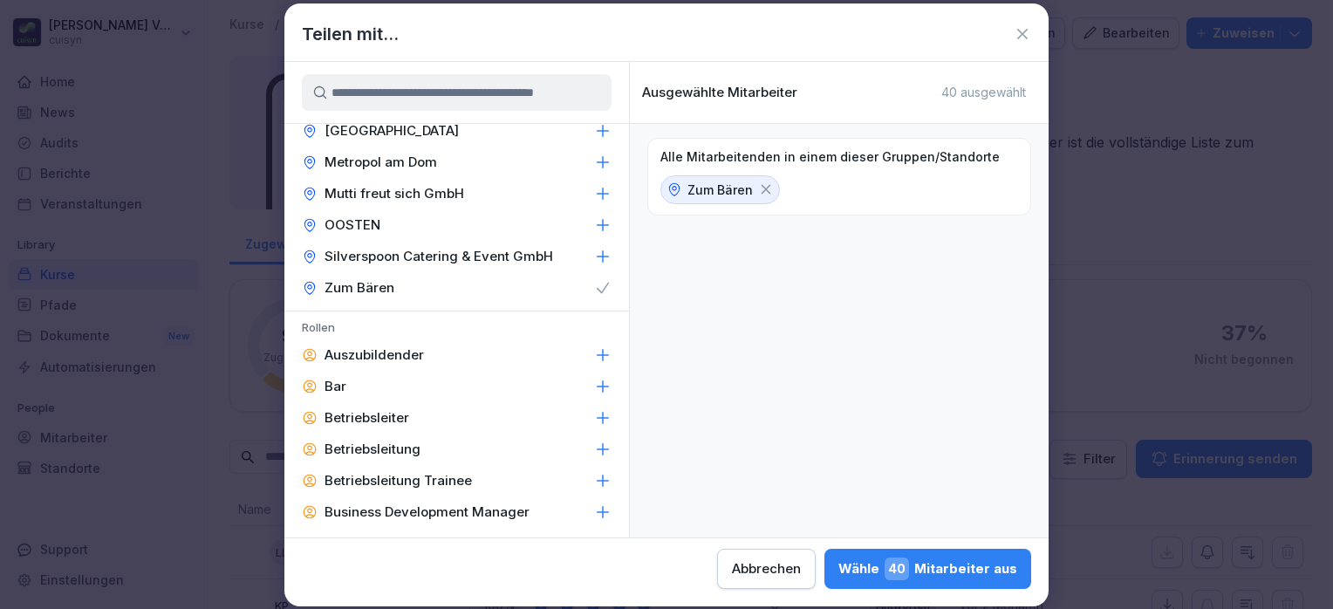
click at [390, 386] on div "Bar" at bounding box center [456, 386] width 345 height 31
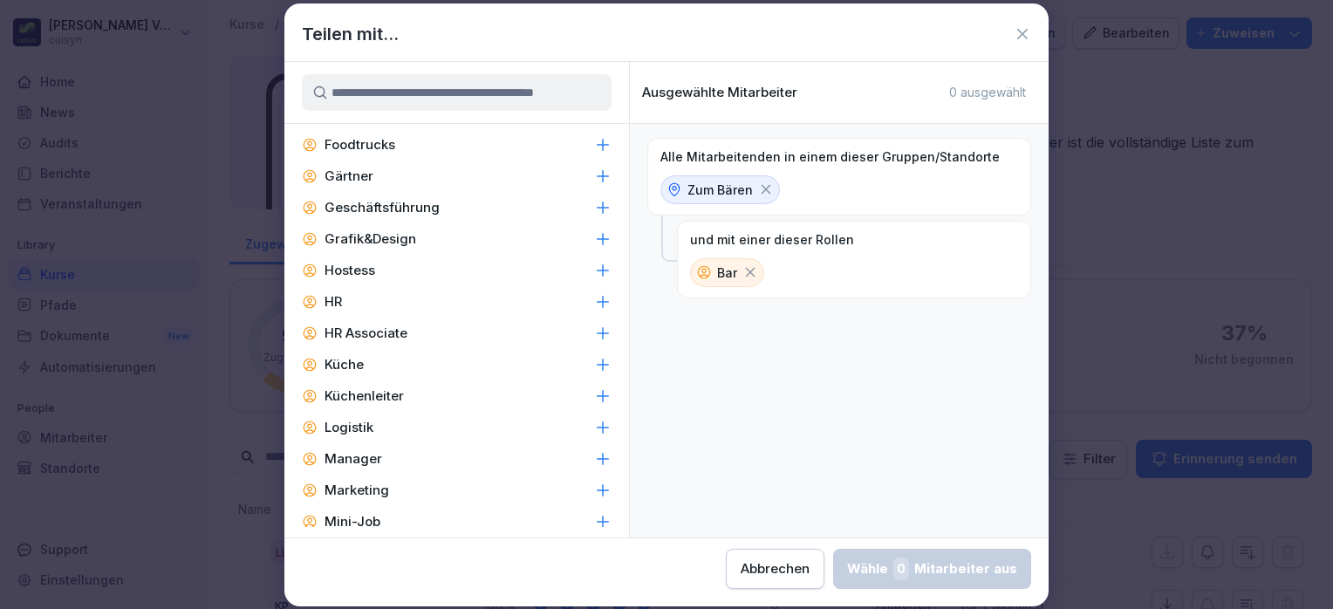
scroll to position [742, 0]
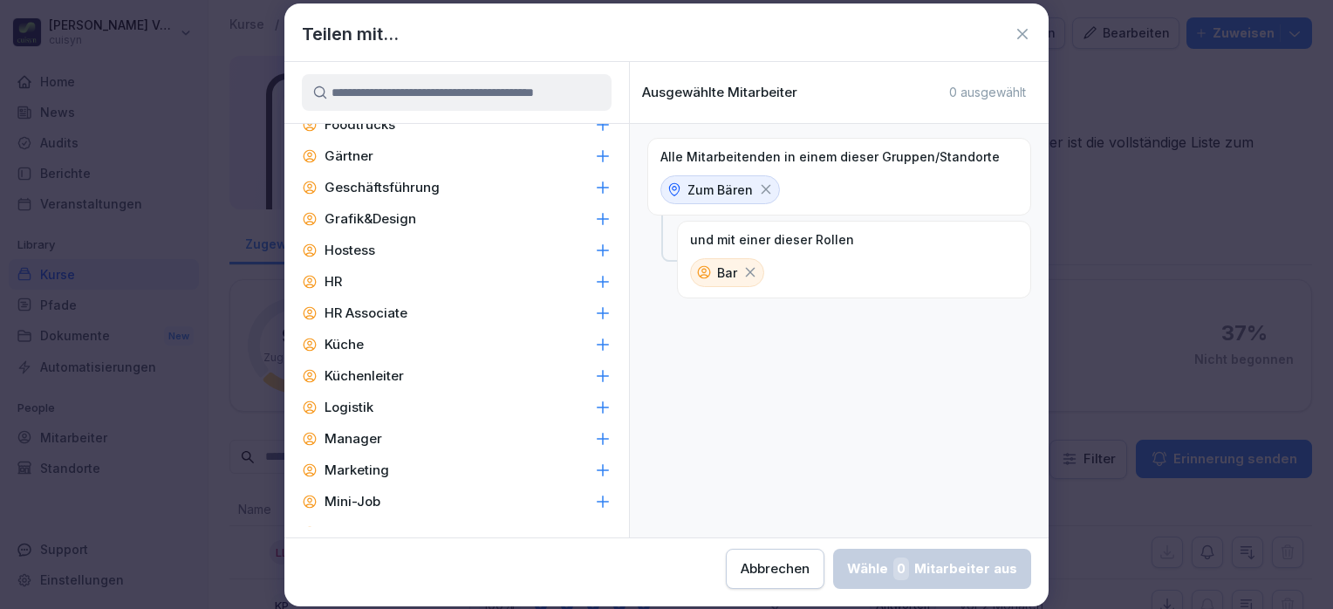
click at [348, 345] on p "Küche" at bounding box center [344, 344] width 39 height 17
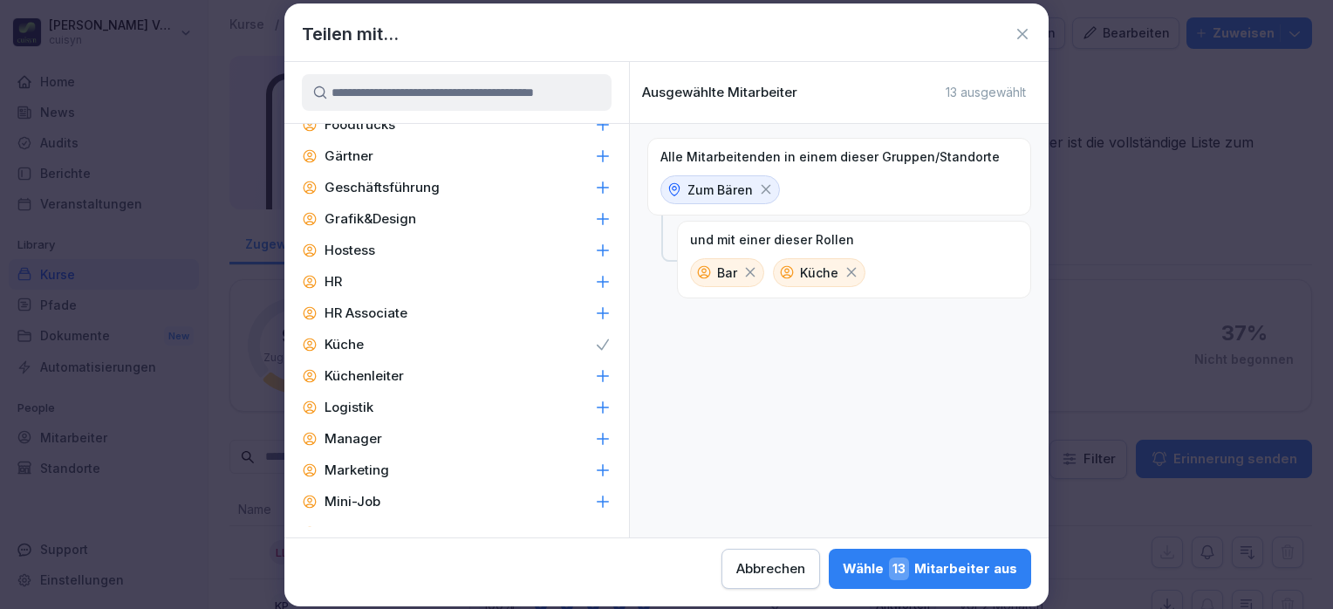
click at [925, 559] on div "Wähle 13 Mitarbeiter aus" at bounding box center [930, 568] width 174 height 23
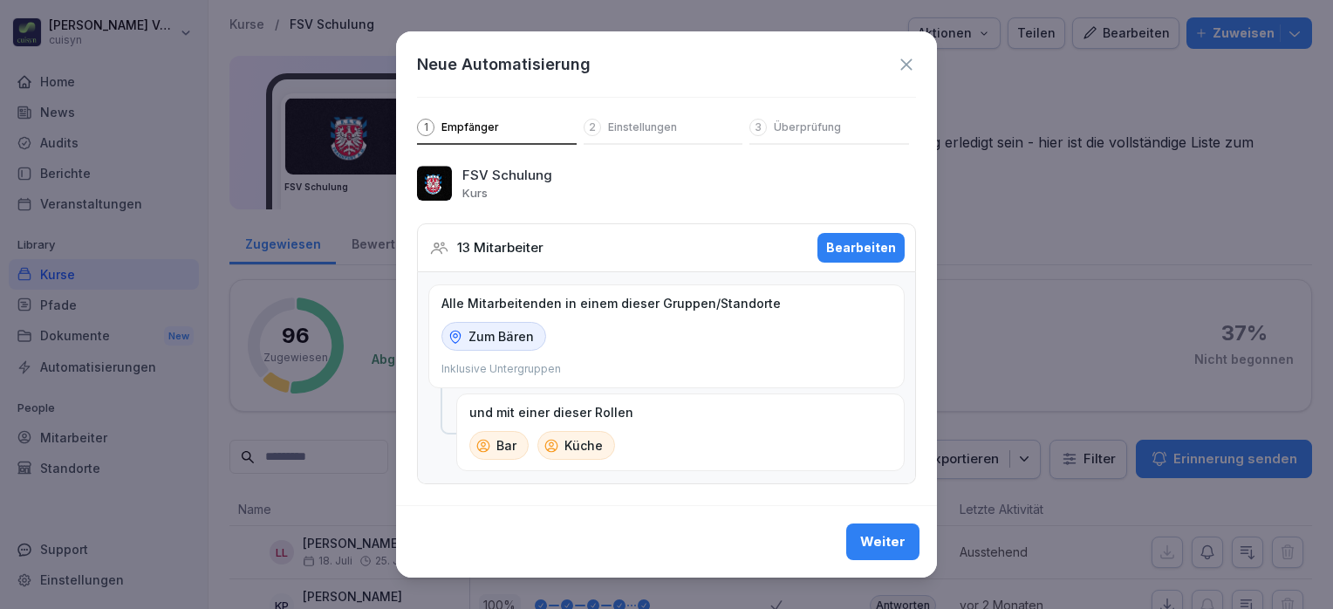
scroll to position [9, 0]
click at [874, 539] on div "Weiter" at bounding box center [882, 541] width 45 height 19
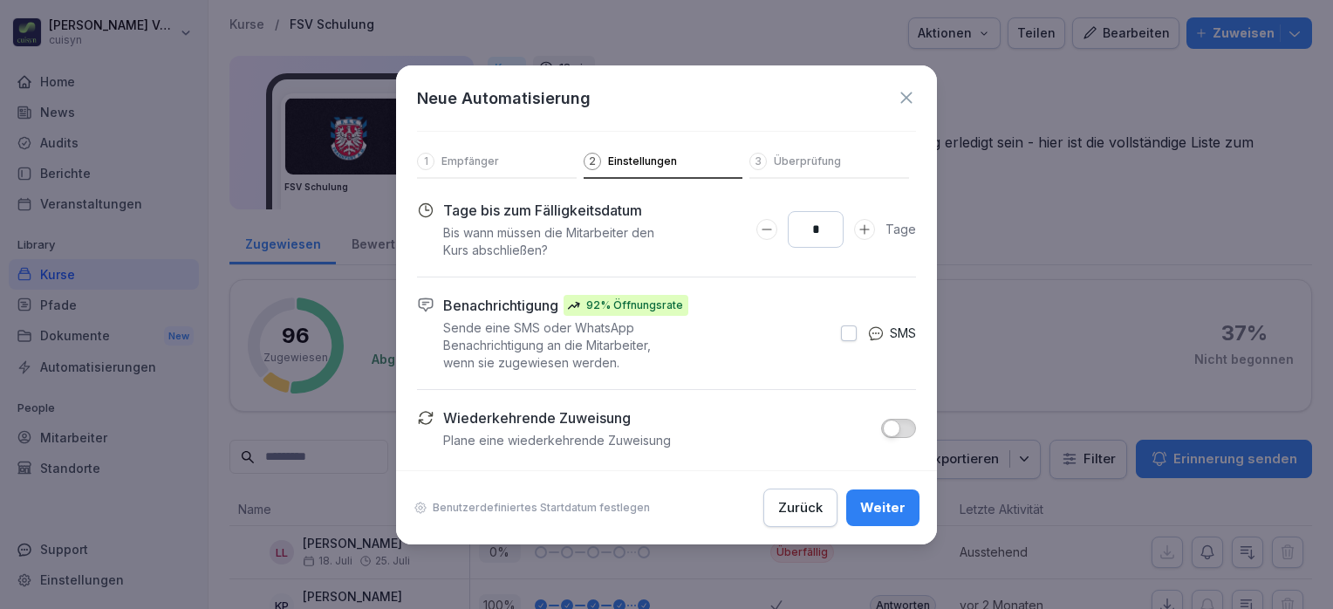
scroll to position [0, 0]
click at [872, 503] on div "Weiter" at bounding box center [882, 507] width 45 height 19
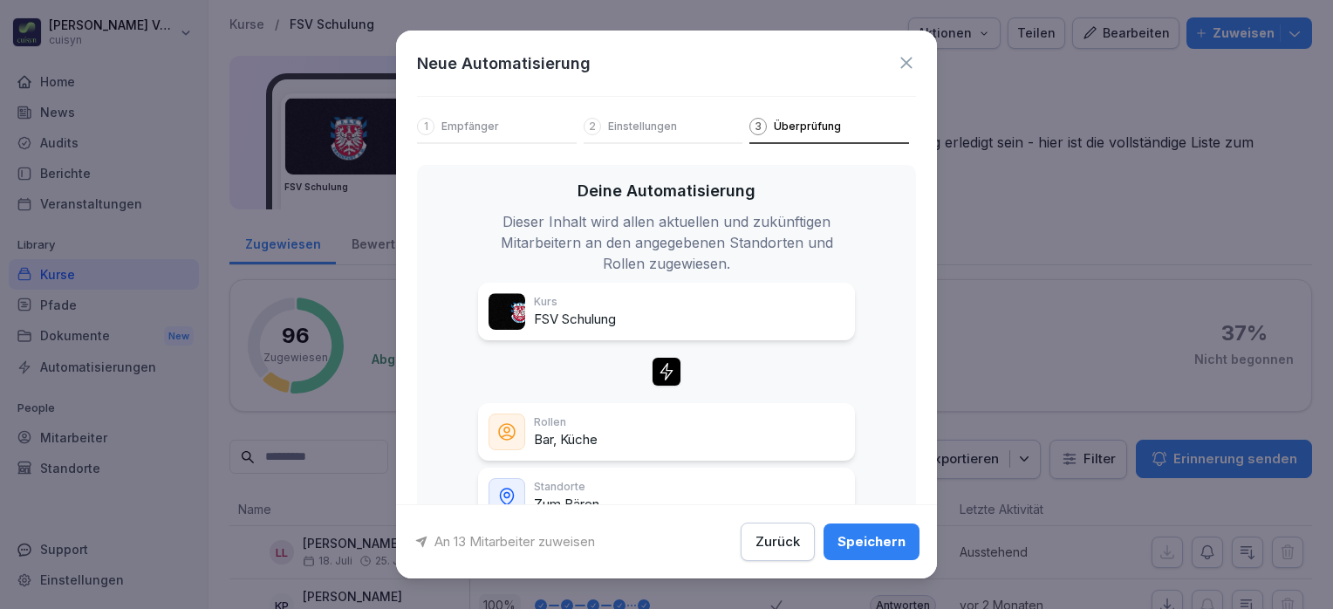
click at [897, 63] on icon at bounding box center [906, 62] width 19 height 19
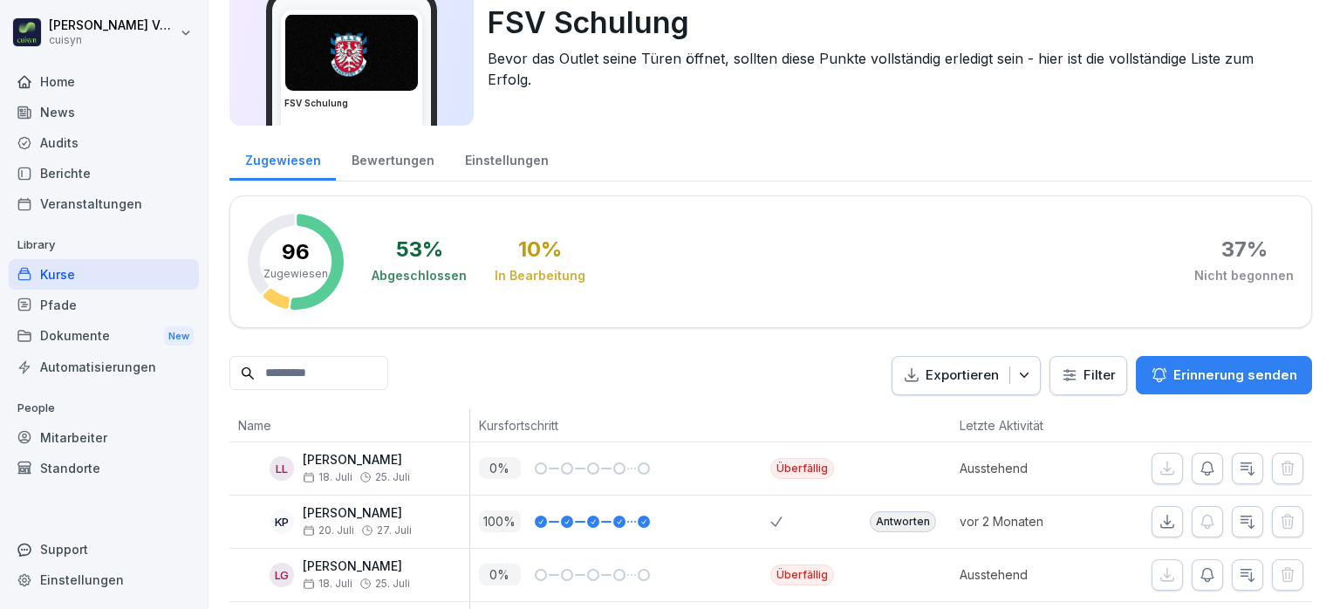
scroll to position [84, 0]
click at [1067, 378] on html "Holger Völsch cuisyn Home News Audits Berichte Veranstaltungen Library Kurse Pf…" at bounding box center [666, 304] width 1333 height 609
click at [748, 388] on html "Holger Völsch cuisyn Home News Audits Berichte Veranstaltungen Library Kurse Pf…" at bounding box center [666, 304] width 1333 height 609
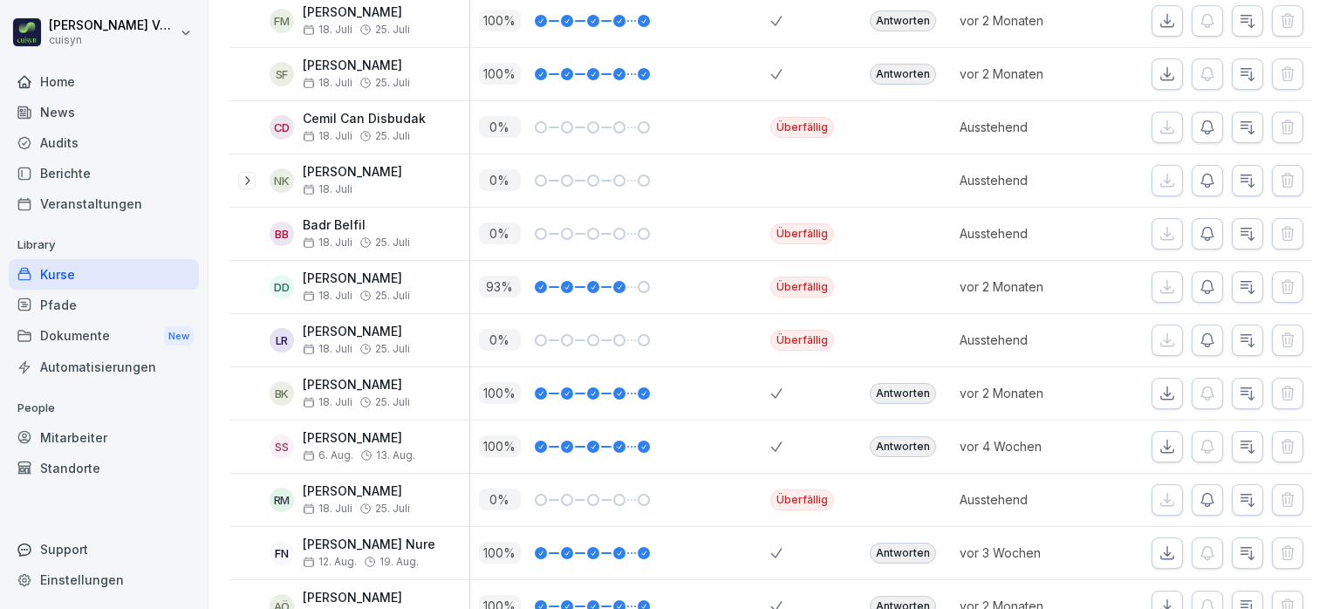
scroll to position [2617, 0]
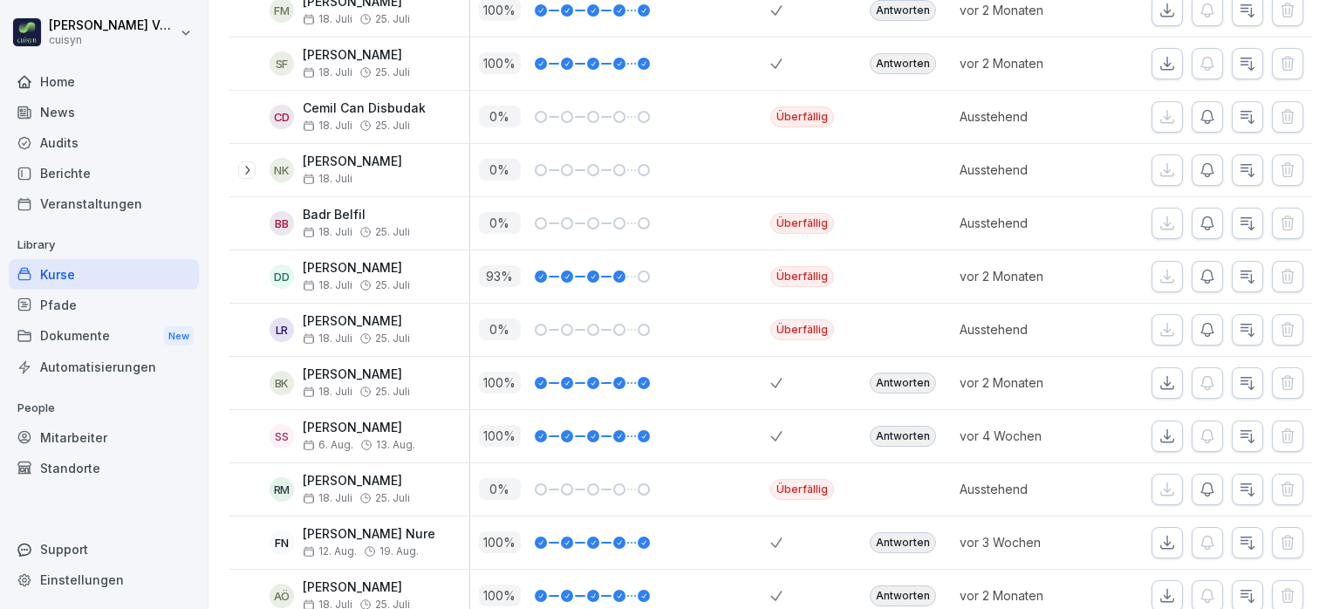
click at [79, 437] on div "Mitarbeiter" at bounding box center [104, 437] width 190 height 31
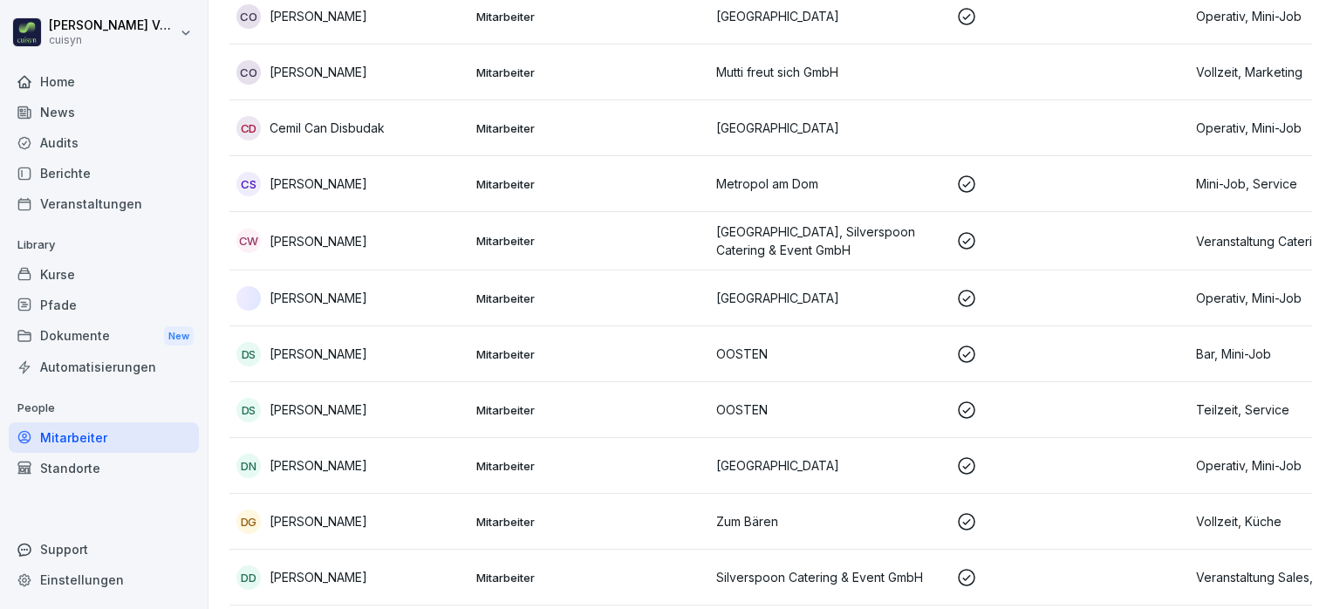
scroll to position [17, 0]
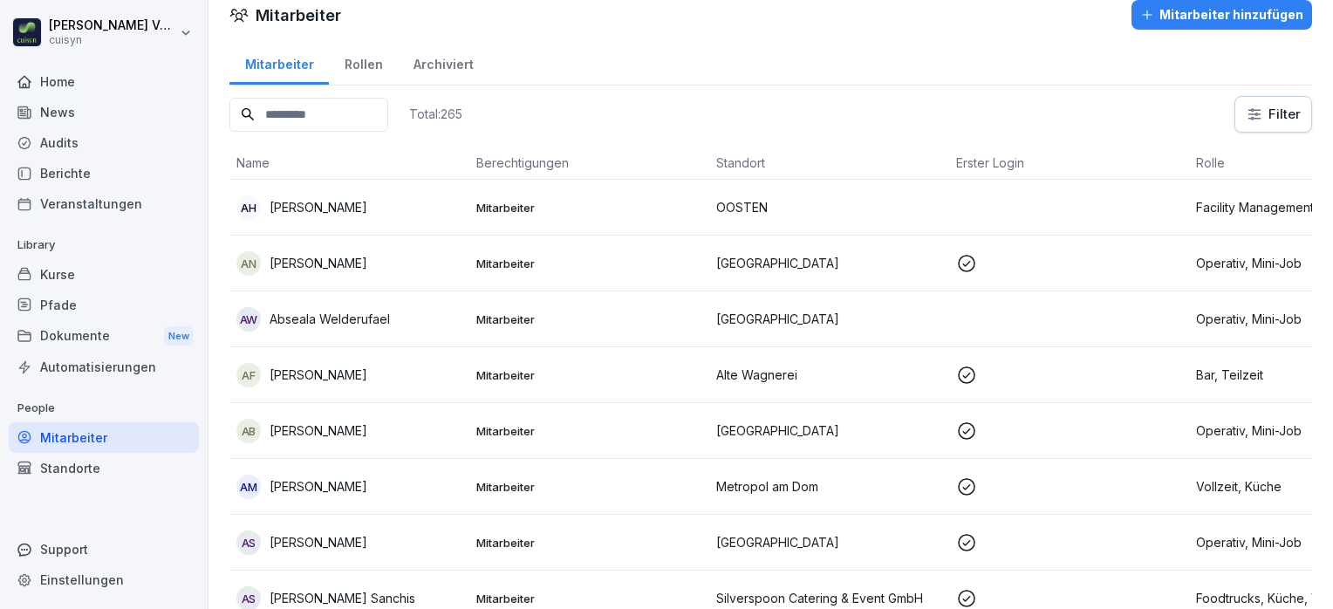
click at [292, 366] on p "Adnan Fetiqi" at bounding box center [319, 375] width 98 height 18
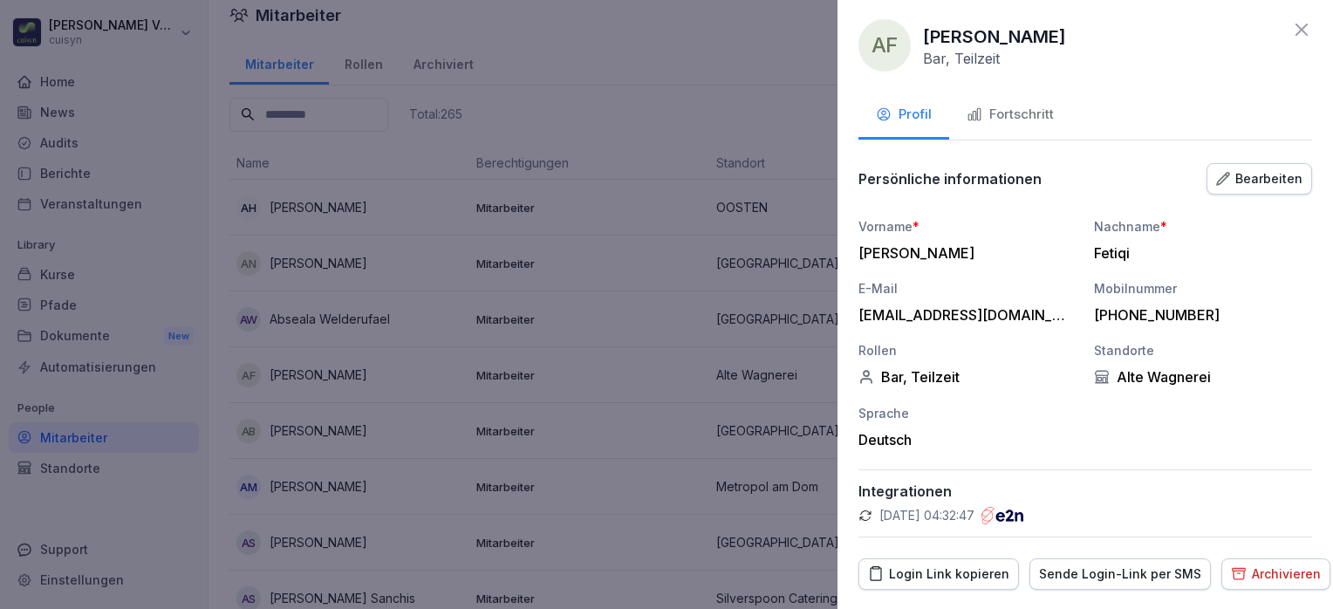
scroll to position [0, 0]
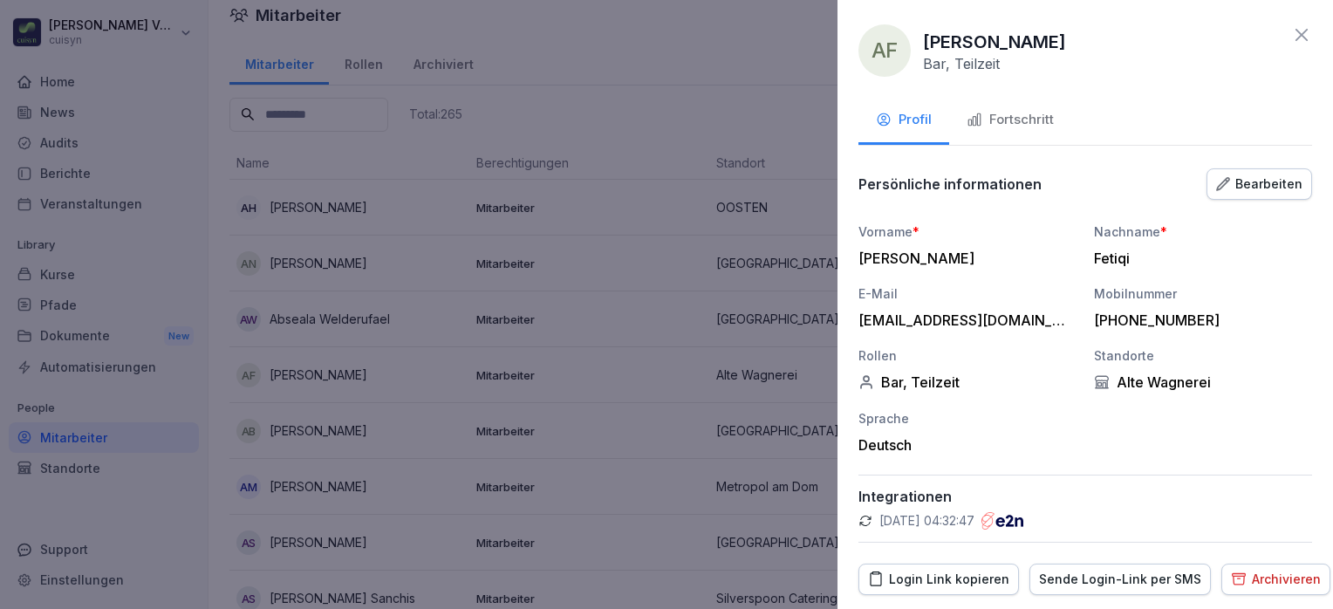
drag, startPoint x: 1027, startPoint y: 113, endPoint x: 1050, endPoint y: 85, distance: 36.5
click at [1050, 85] on div "AF Adnan Fetiqi Bar, Teilzeit Profil Fortschritt Persönliche informationen Bear…" at bounding box center [1084, 304] width 495 height 609
click at [996, 116] on div "Fortschritt" at bounding box center [1010, 120] width 87 height 20
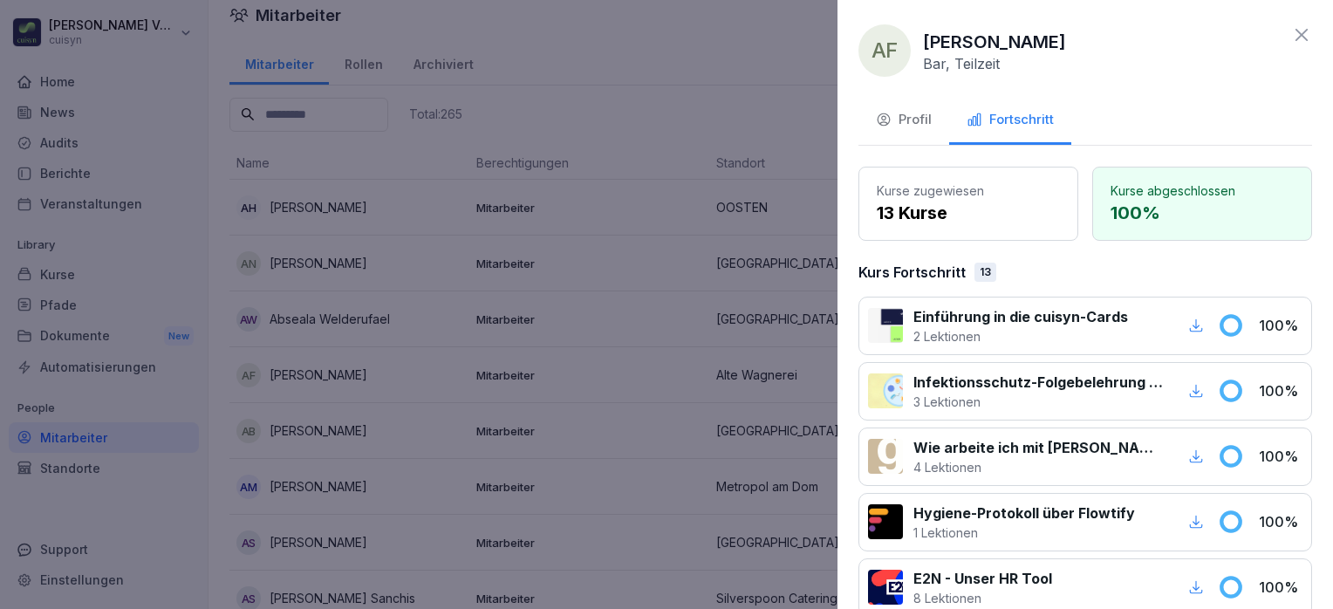
click at [1291, 38] on icon at bounding box center [1301, 34] width 21 height 21
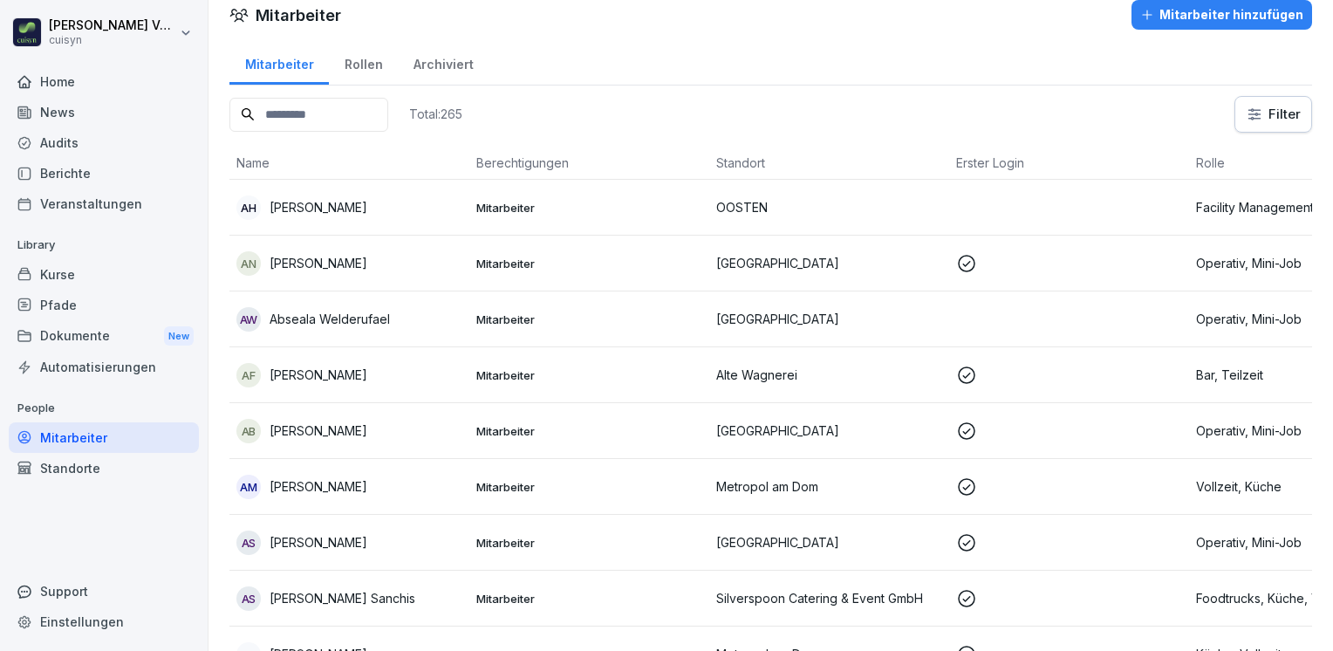
click at [78, 274] on div "Kurse" at bounding box center [104, 274] width 190 height 31
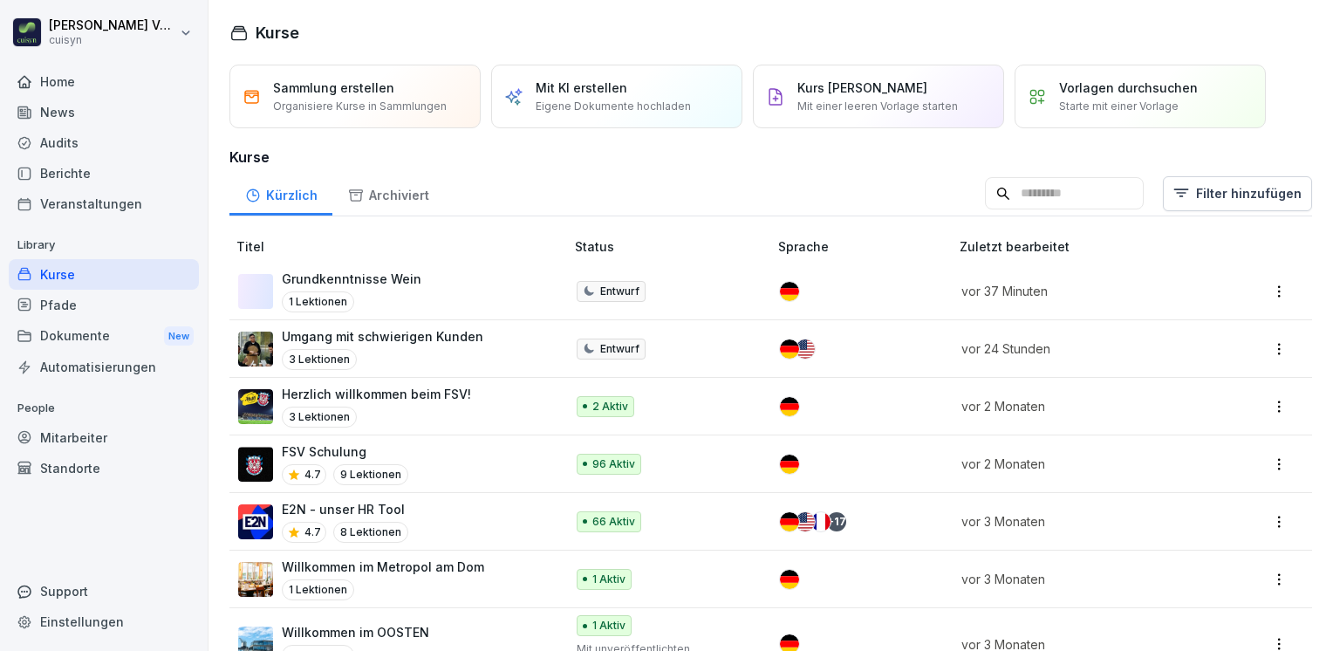
click at [310, 507] on p "E2N - unser HR Tool" at bounding box center [345, 509] width 126 height 18
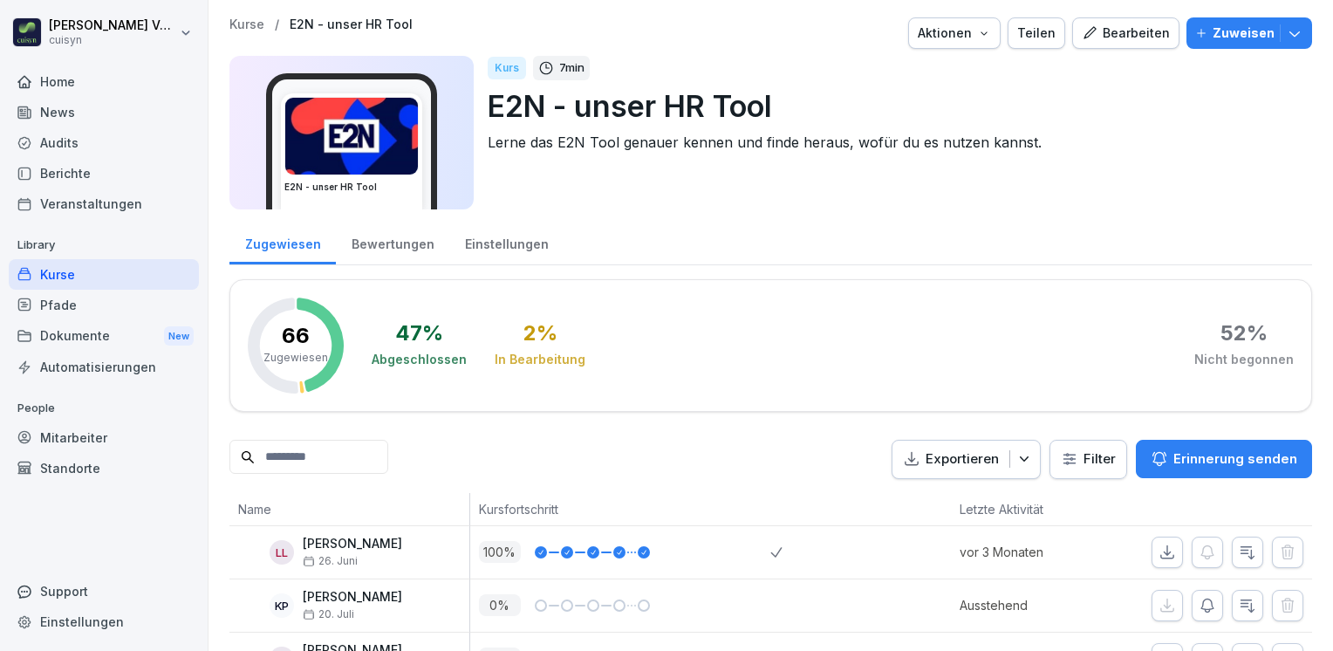
click at [984, 38] on icon "button" at bounding box center [984, 33] width 14 height 14
click at [1063, 68] on html "[PERSON_NAME] cuisyn Home News Audits Berichte Veranstaltungen Library Kurse Pf…" at bounding box center [666, 325] width 1333 height 651
click at [1108, 37] on div "Bearbeiten" at bounding box center [1126, 33] width 88 height 19
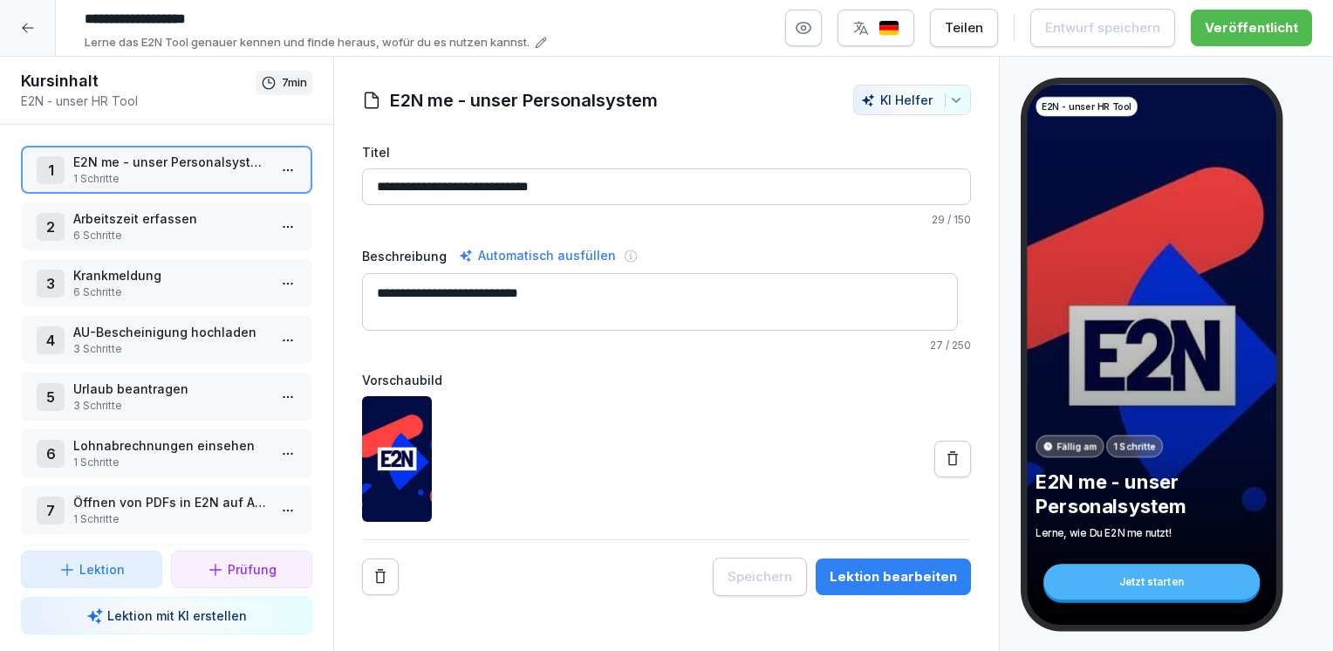
click at [806, 29] on icon "button" at bounding box center [804, 28] width 4 height 4
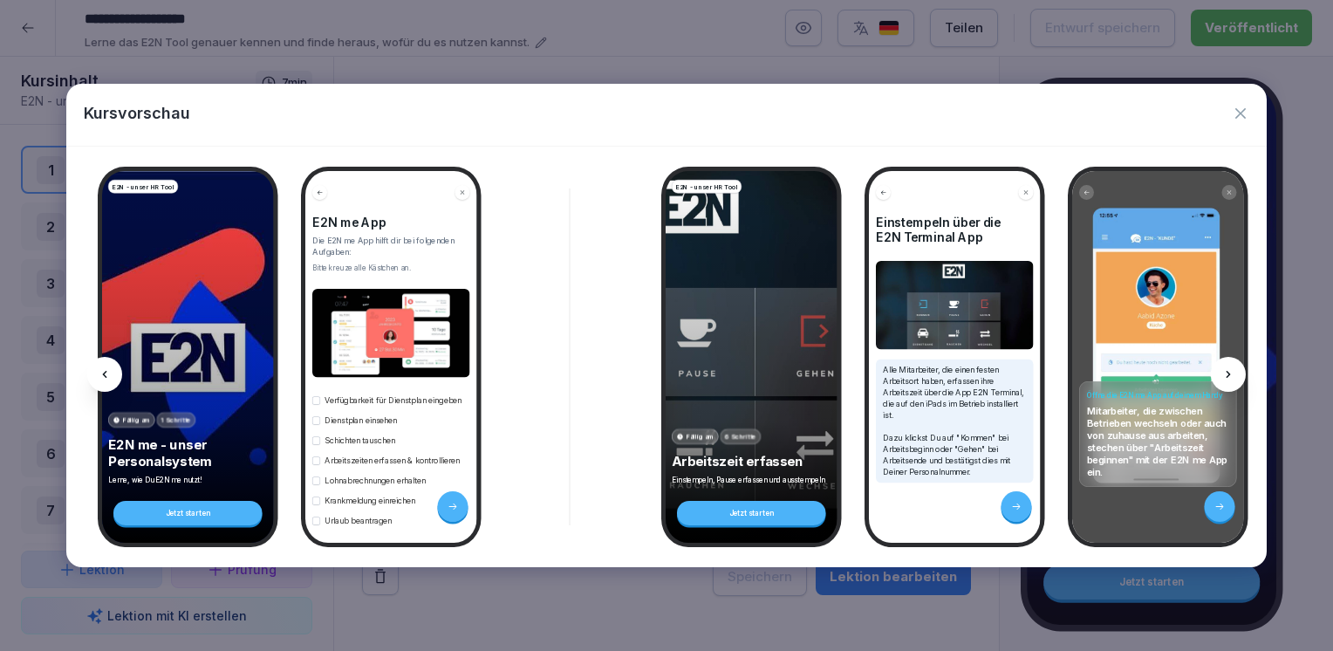
click at [1229, 368] on icon at bounding box center [1228, 374] width 14 height 14
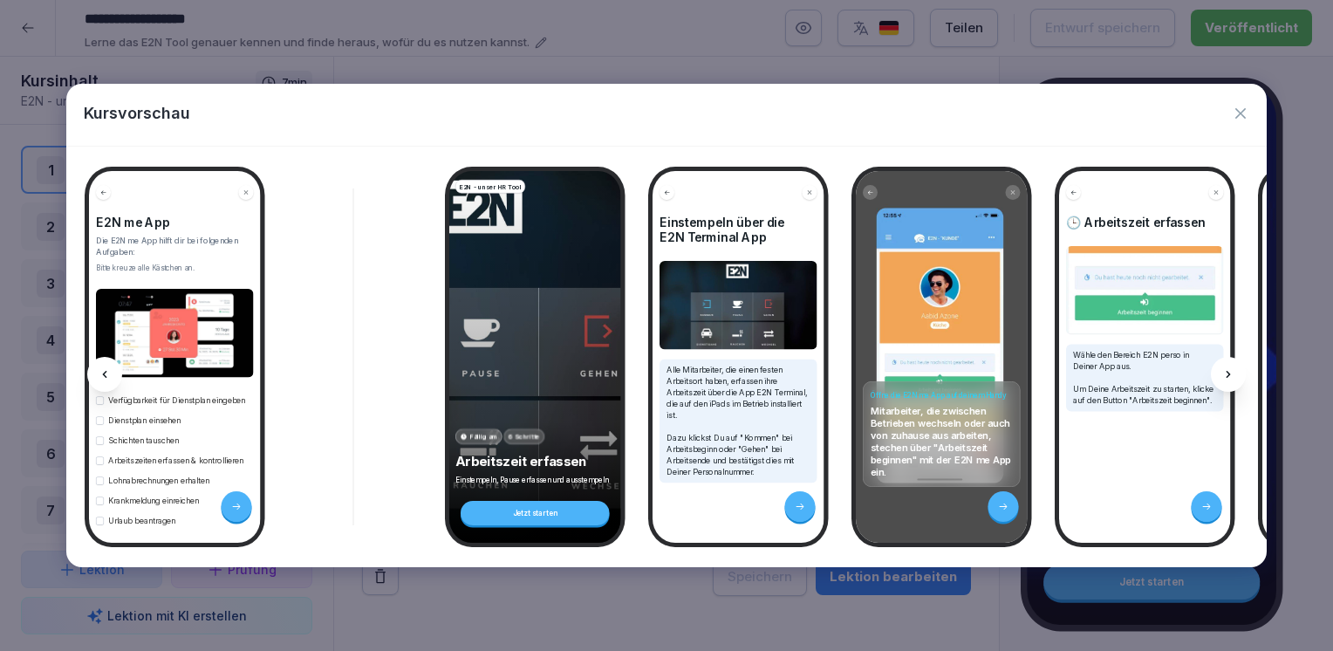
scroll to position [0, 233]
